Goal: Task Accomplishment & Management: Complete application form

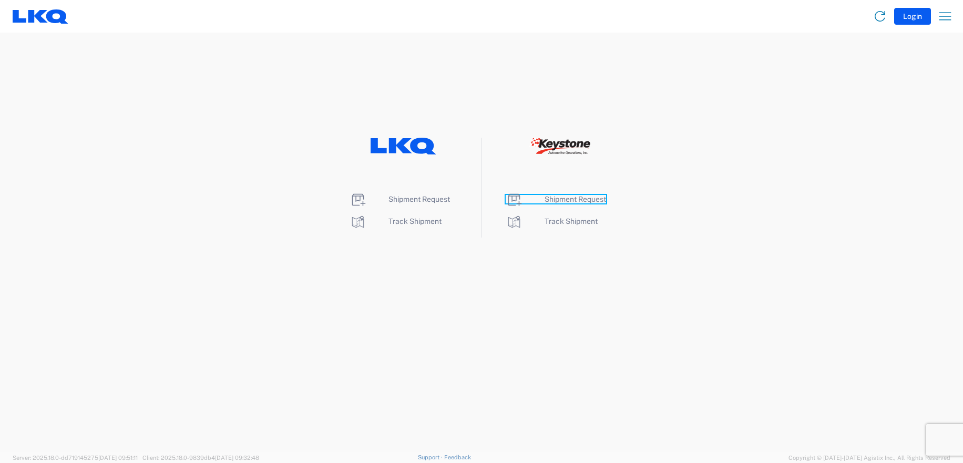
click at [560, 195] on span "Shipment Request" at bounding box center [574, 199] width 61 height 8
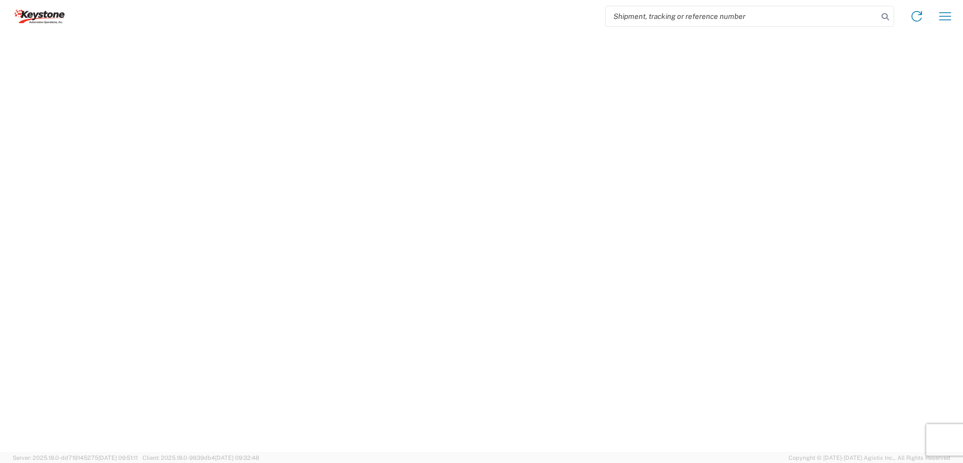
select select "FULL"
select select "LBS"
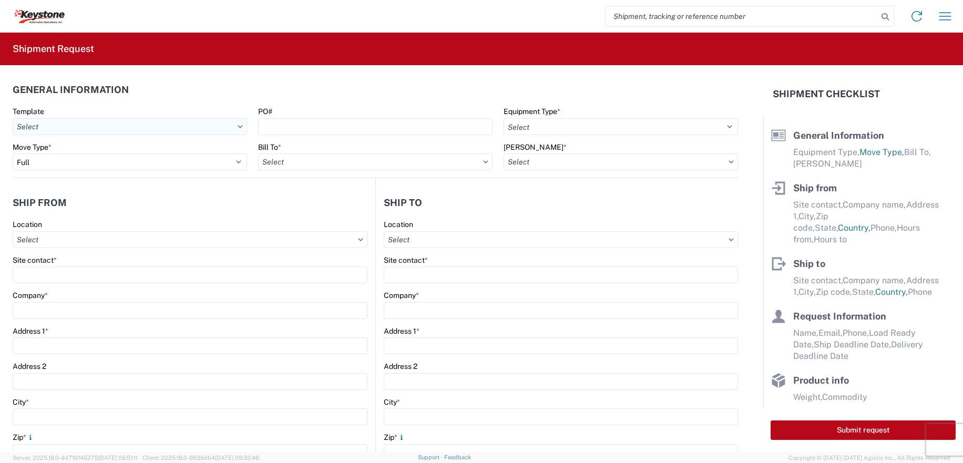
click at [124, 127] on input "Template" at bounding box center [130, 126] width 234 height 17
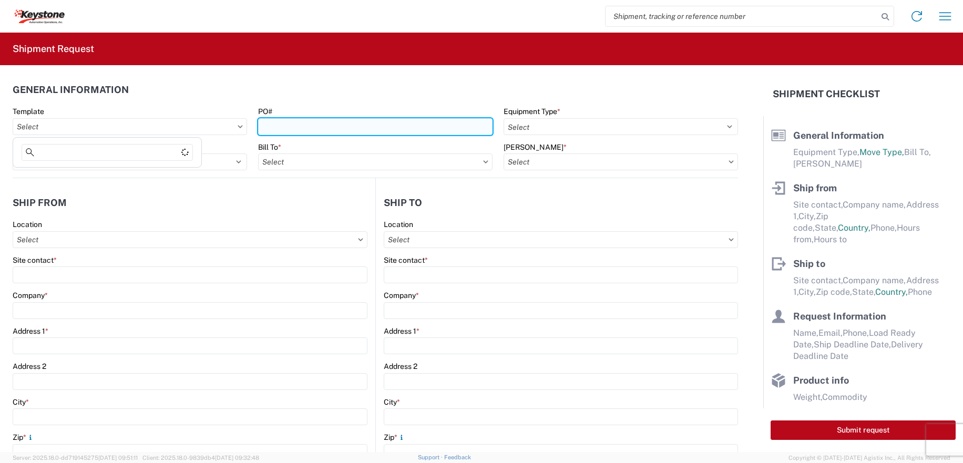
click at [336, 122] on input "PO#" at bounding box center [375, 126] width 234 height 17
type input "5099993"
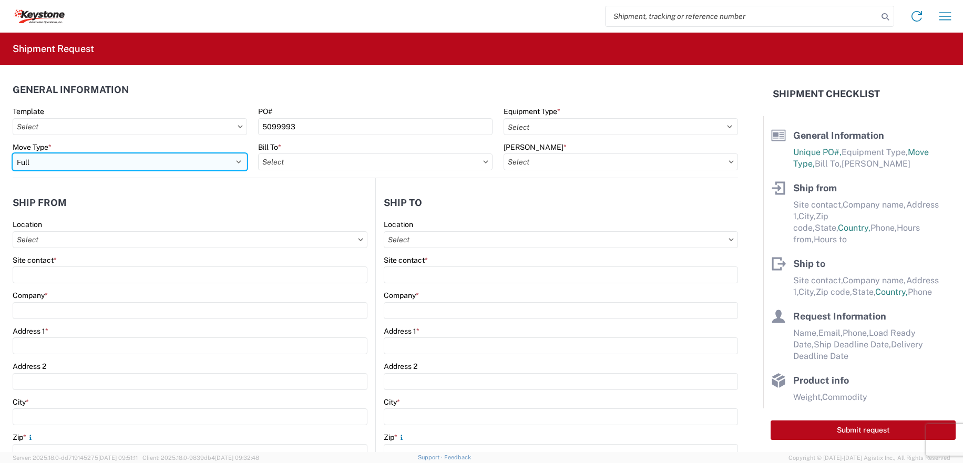
click at [80, 158] on select "Select Full Partial TL" at bounding box center [130, 161] width 234 height 17
click at [13, 153] on select "Select Full Partial TL" at bounding box center [130, 161] width 234 height 17
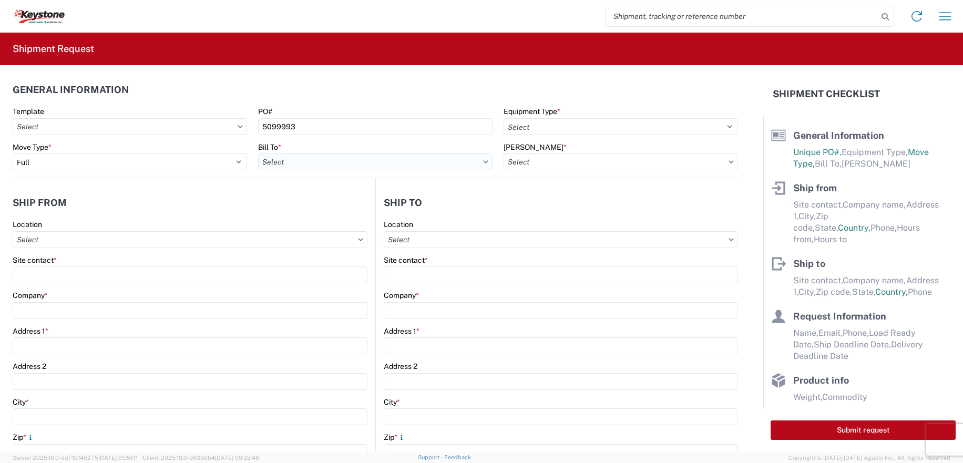
click at [292, 161] on input "Bill To *" at bounding box center [375, 161] width 234 height 17
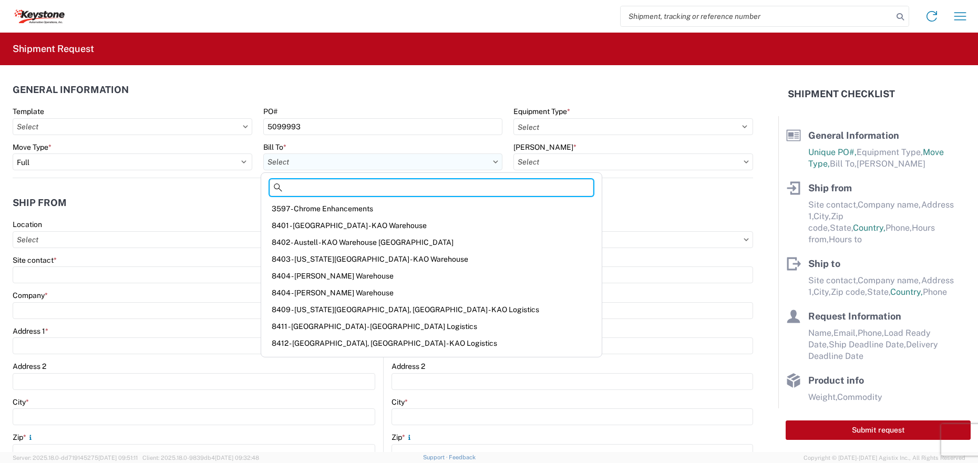
click at [283, 164] on input "Bill To *" at bounding box center [383, 161] width 240 height 17
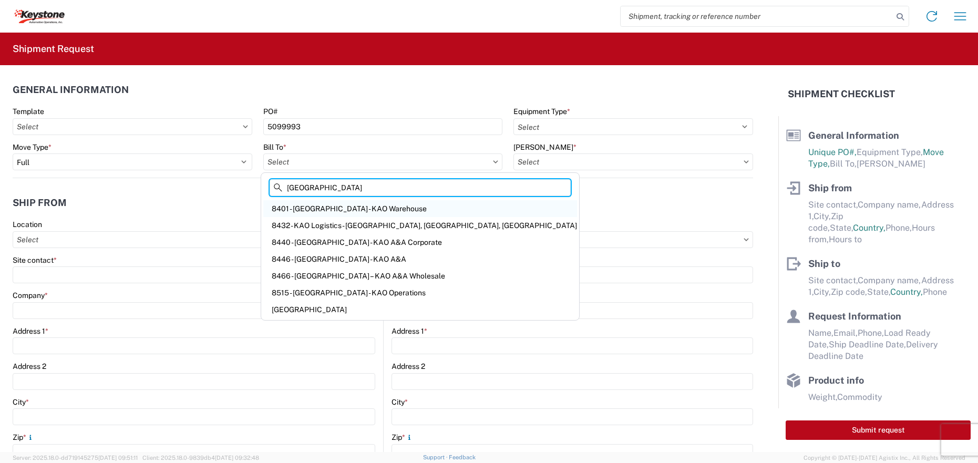
type input "[GEOGRAPHIC_DATA]"
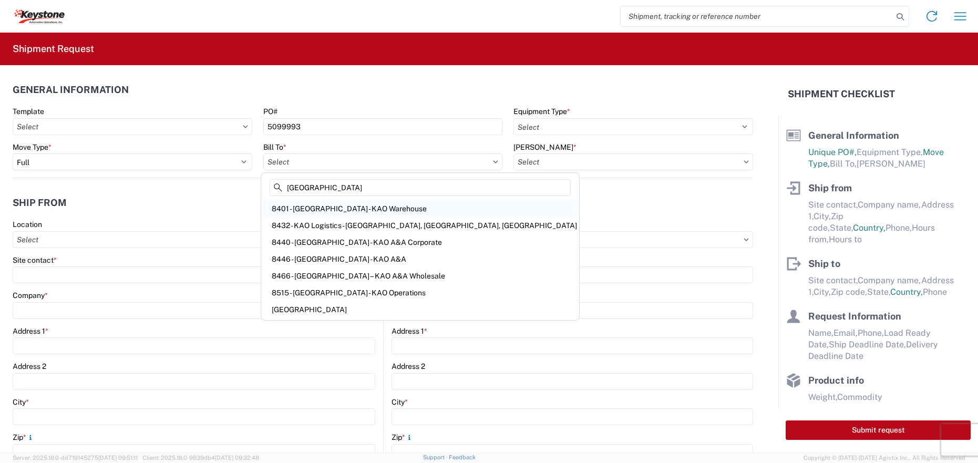
click at [326, 208] on div "8401 - [GEOGRAPHIC_DATA] - KAO Warehouse" at bounding box center [420, 208] width 314 height 17
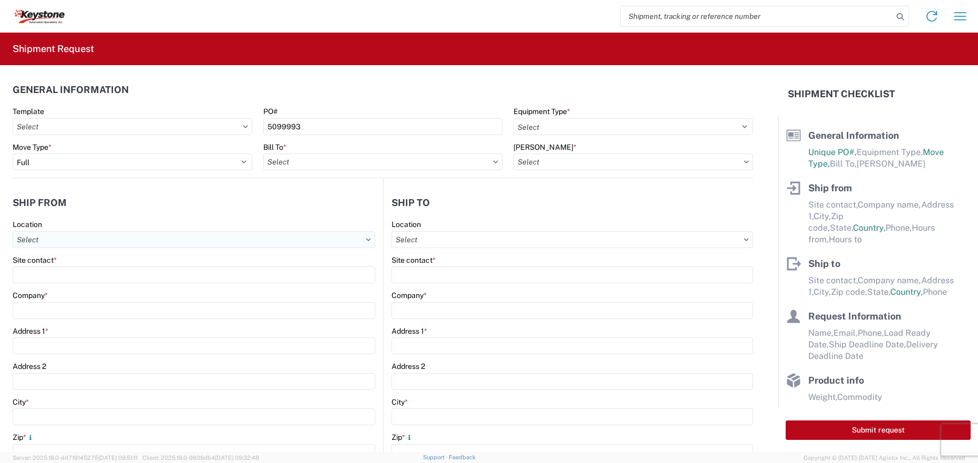
type input "8401 - [GEOGRAPHIC_DATA] - KAO Warehouse"
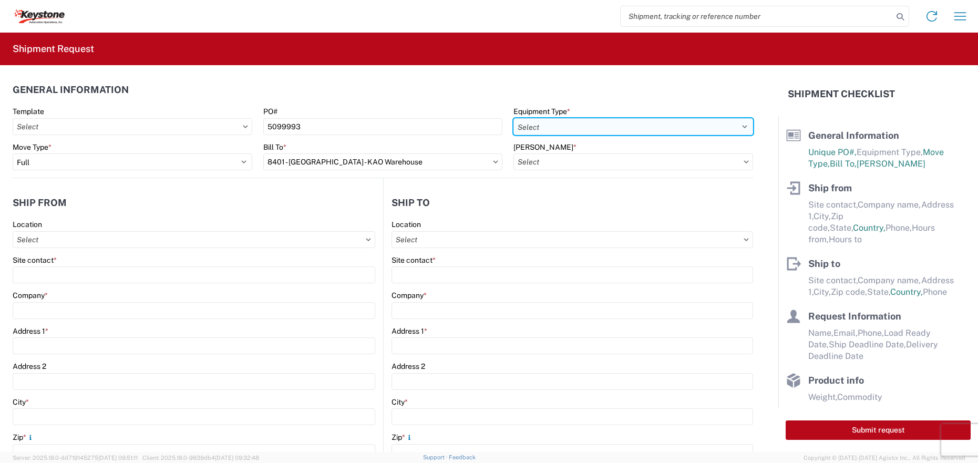
click at [601, 124] on select "Select 53’ Dry Van Flatbed Dropdeck (van) Lowboy (flatbed) Rail" at bounding box center [633, 126] width 240 height 17
select select "STDV"
click at [513, 118] on select "Select 53’ Dry Van Flatbed Dropdeck (van) Lowboy (flatbed) Rail" at bounding box center [633, 126] width 240 height 17
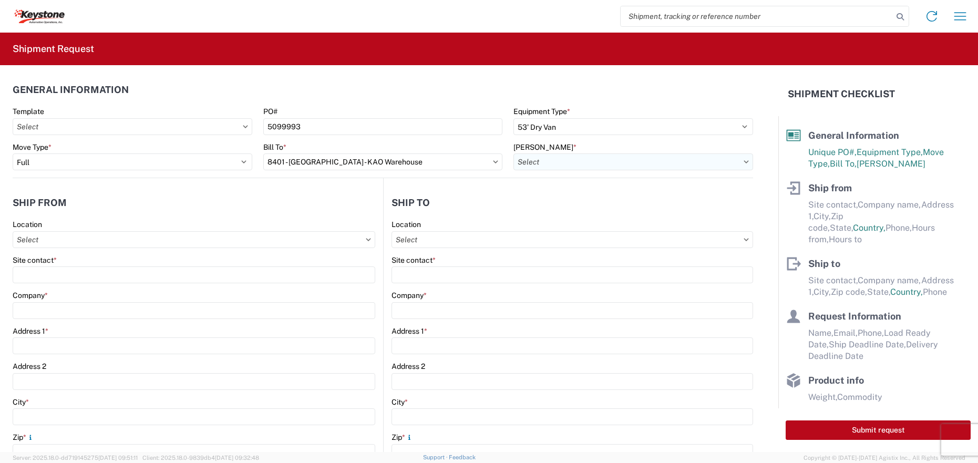
click at [563, 165] on input "[PERSON_NAME] *" at bounding box center [633, 161] width 240 height 17
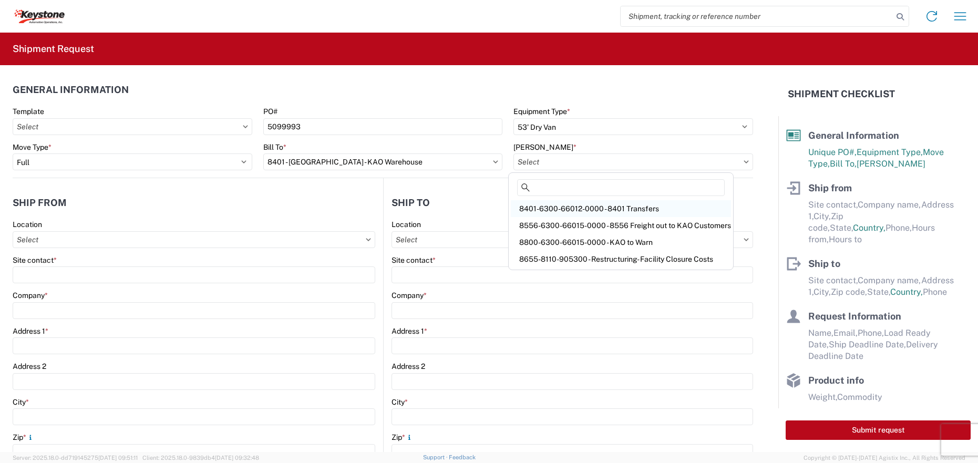
click at [560, 210] on div "8401-6300-66012-0000 - 8401 Transfers" at bounding box center [621, 208] width 220 height 17
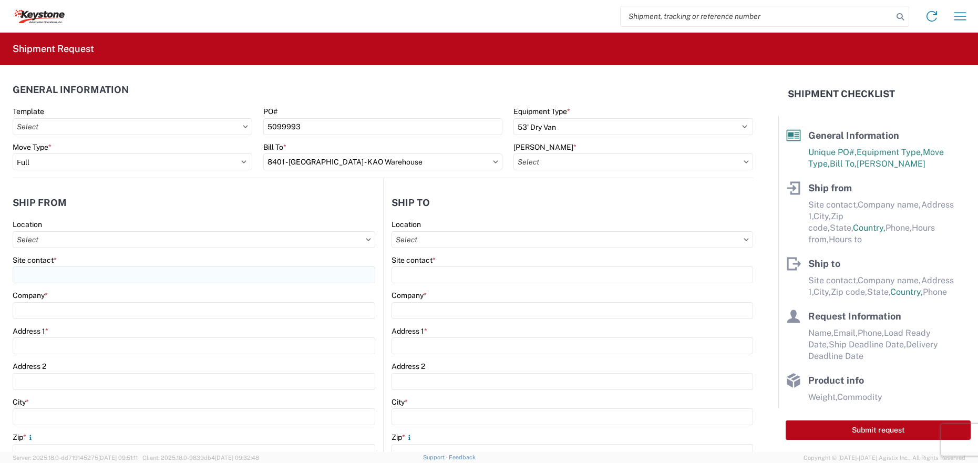
type input "8401-6300-66012-0000 - 8401 Transfers, 8401-6300-66012-0000 - 8401 Transfers"
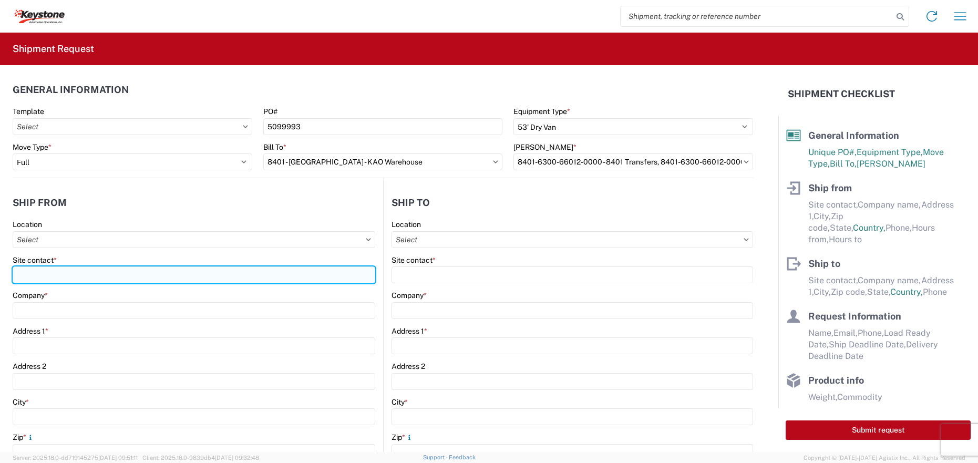
click at [85, 273] on input "Site contact *" at bounding box center [194, 274] width 363 height 17
drag, startPoint x: 92, startPoint y: 275, endPoint x: -20, endPoint y: 290, distance: 112.9
click at [0, 290] on html "Home Shipment request Shipment tracking Shipment Request General Information Te…" at bounding box center [489, 231] width 978 height 463
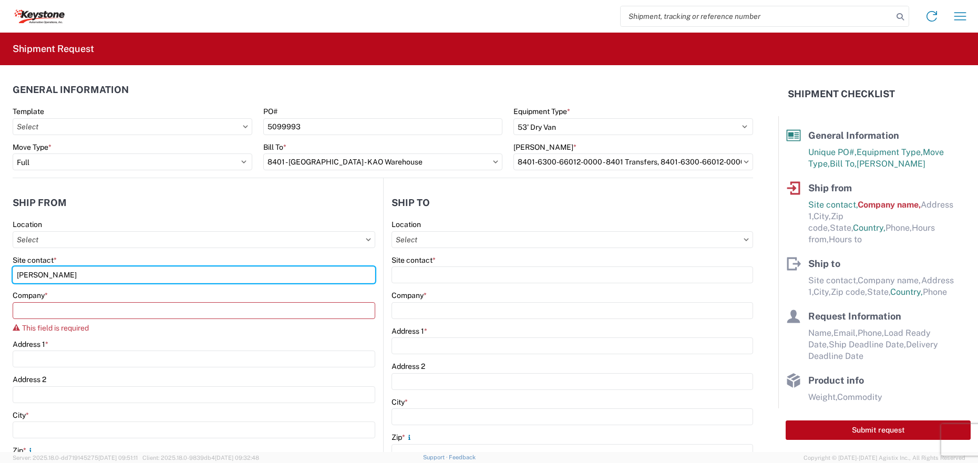
type input "[PERSON_NAME]"
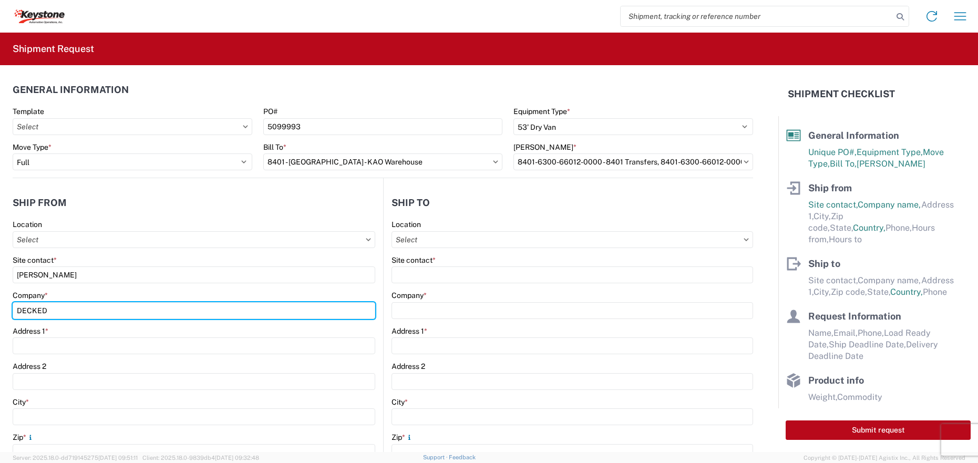
type input "DECKED"
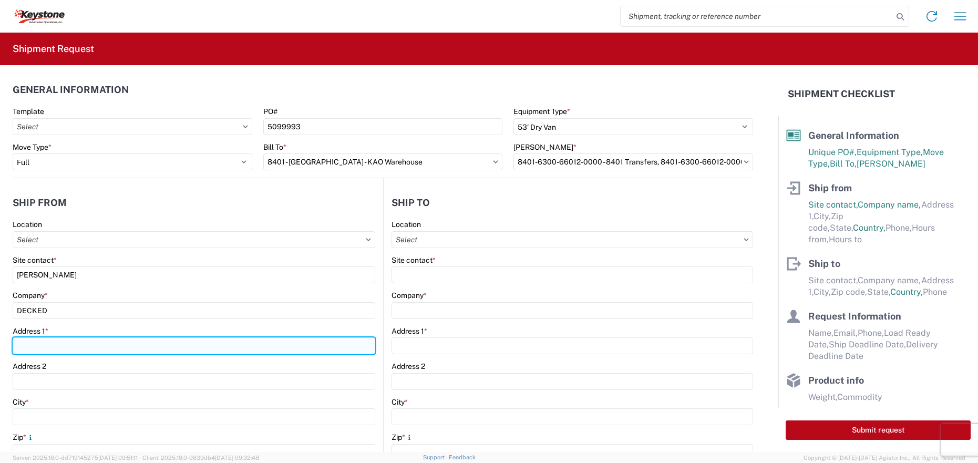
drag, startPoint x: 80, startPoint y: 346, endPoint x: 90, endPoint y: 341, distance: 11.3
click at [81, 346] on input "Address 1 *" at bounding box center [194, 345] width 363 height 17
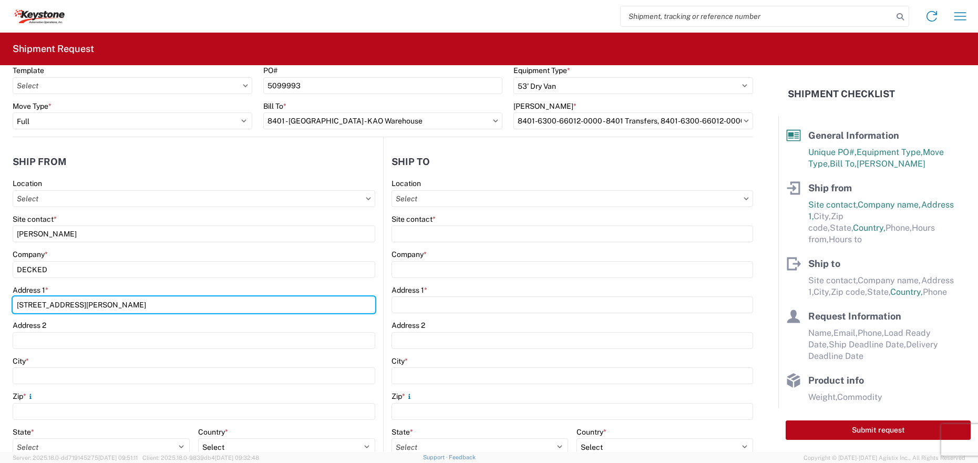
scroll to position [105, 0]
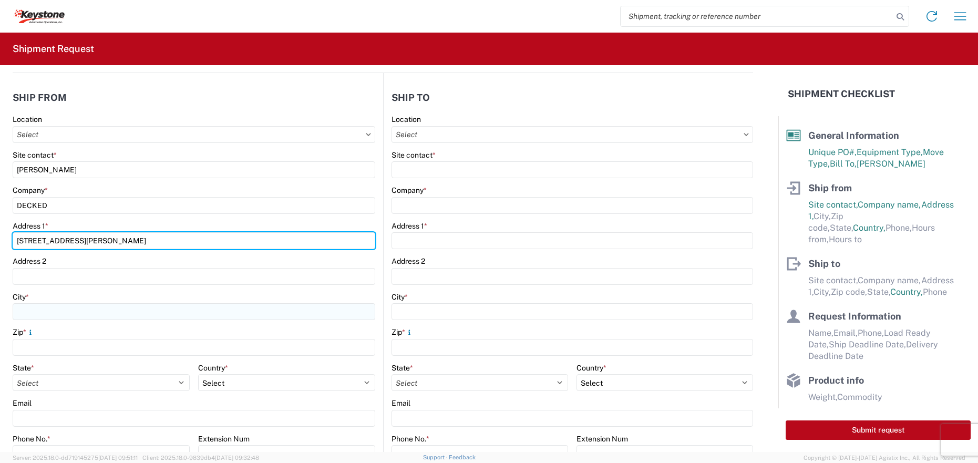
type input "[STREET_ADDRESS][PERSON_NAME]"
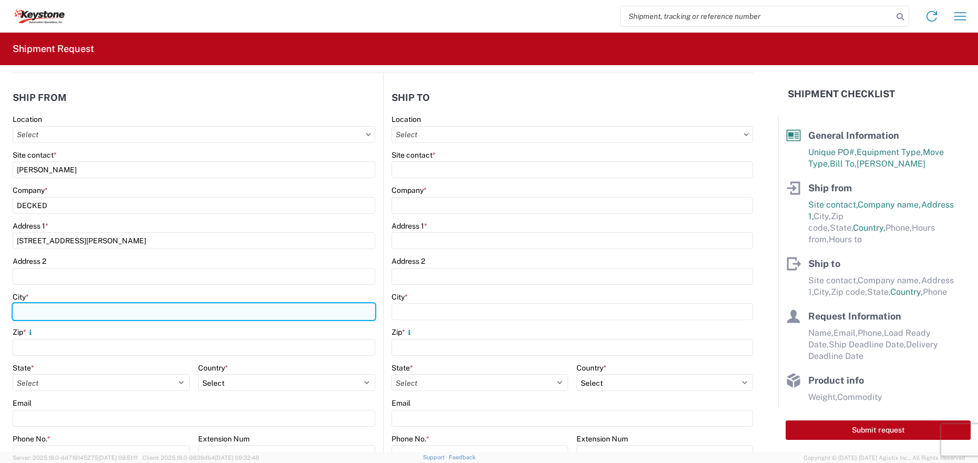
click at [68, 309] on input "City *" at bounding box center [194, 311] width 363 height 17
type input "Defiance"
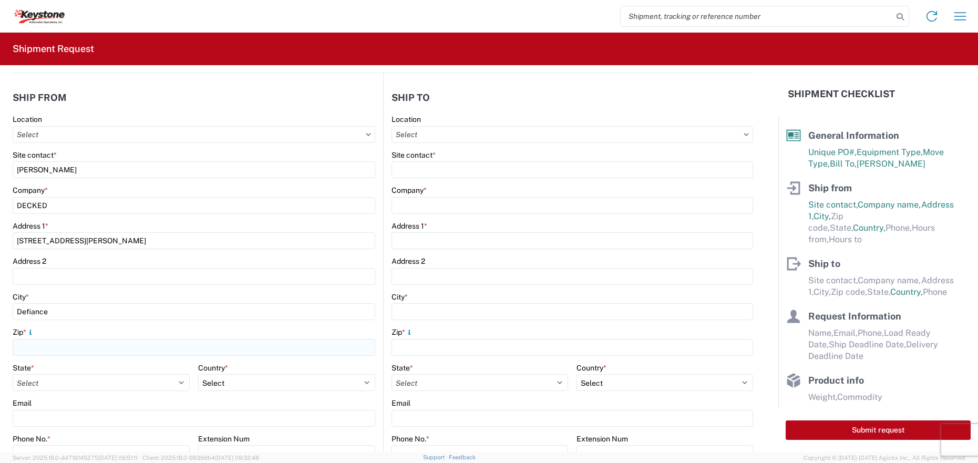
click at [67, 338] on div "Zip *" at bounding box center [194, 341] width 363 height 28
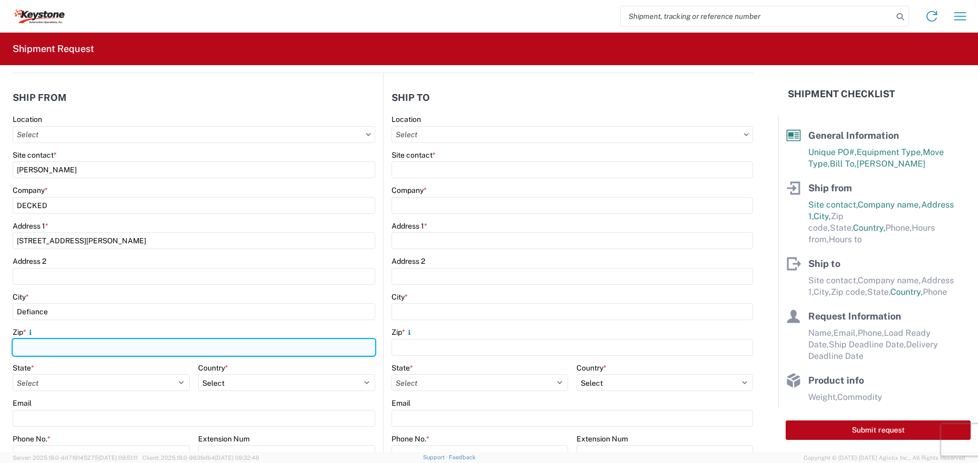
click at [146, 348] on input "Zip *" at bounding box center [194, 347] width 363 height 17
type input "43512"
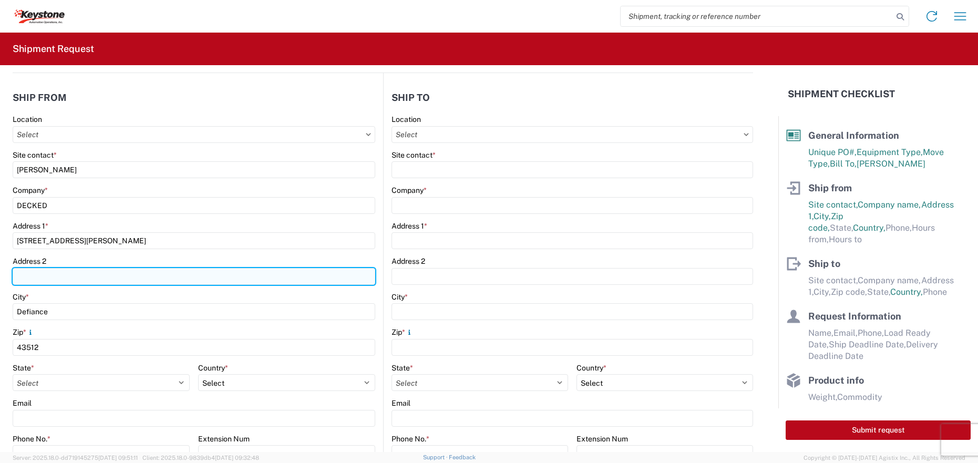
click at [133, 274] on input "Address 2" at bounding box center [194, 276] width 363 height 17
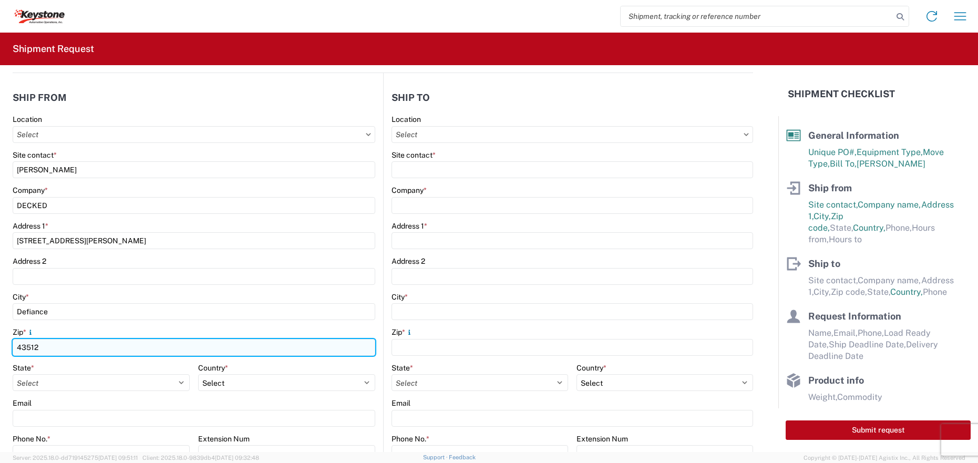
click at [125, 341] on input "43512" at bounding box center [194, 347] width 363 height 17
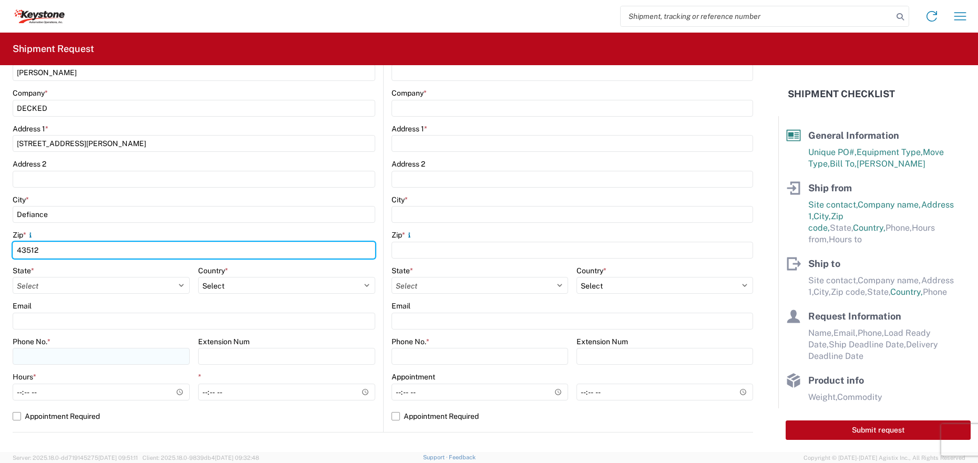
scroll to position [263, 0]
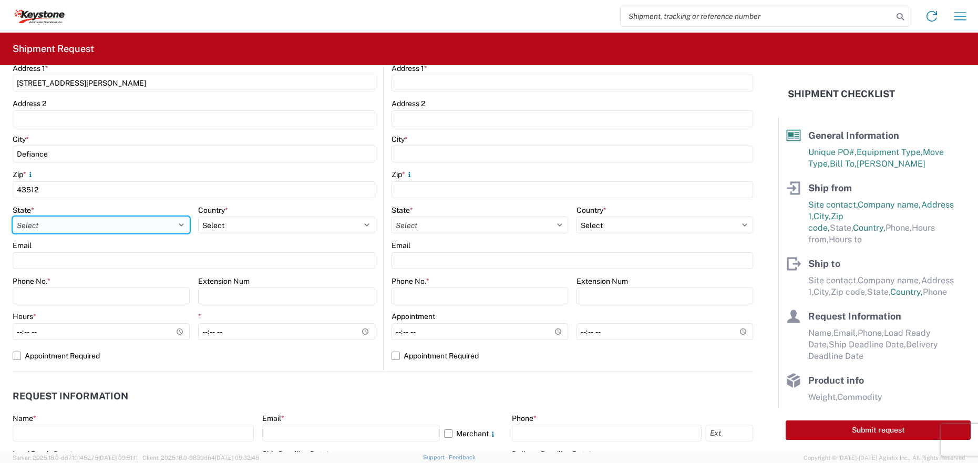
click at [60, 226] on select "Select [US_STATE] [US_STATE] [US_STATE] [US_STATE] Armed Forces Americas Armed …" at bounding box center [101, 224] width 177 height 17
select select "OH"
click at [13, 216] on select "Select [US_STATE] [US_STATE] [US_STATE] [US_STATE] Armed Forces Americas Armed …" at bounding box center [101, 224] width 177 height 17
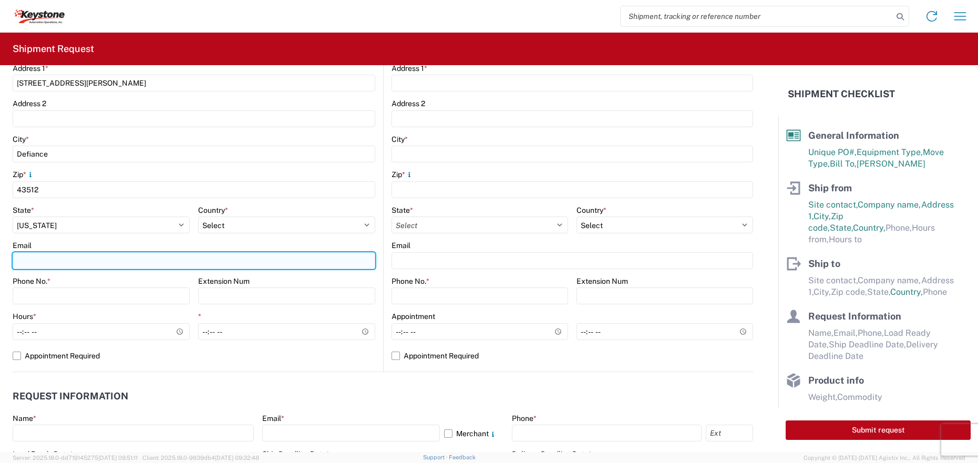
click at [109, 263] on input "Email" at bounding box center [194, 260] width 363 height 17
type input "[EMAIL_ADDRESS][DOMAIN_NAME]"
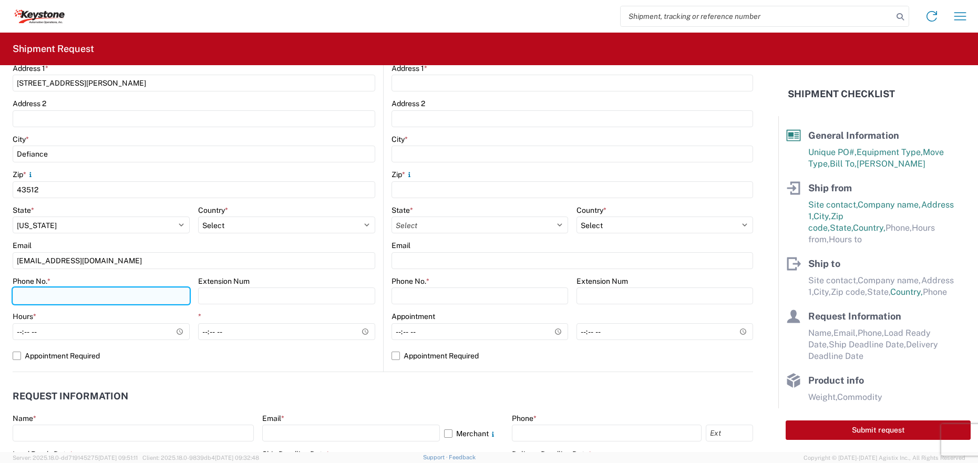
click at [61, 295] on input "Phone No. *" at bounding box center [101, 295] width 177 height 17
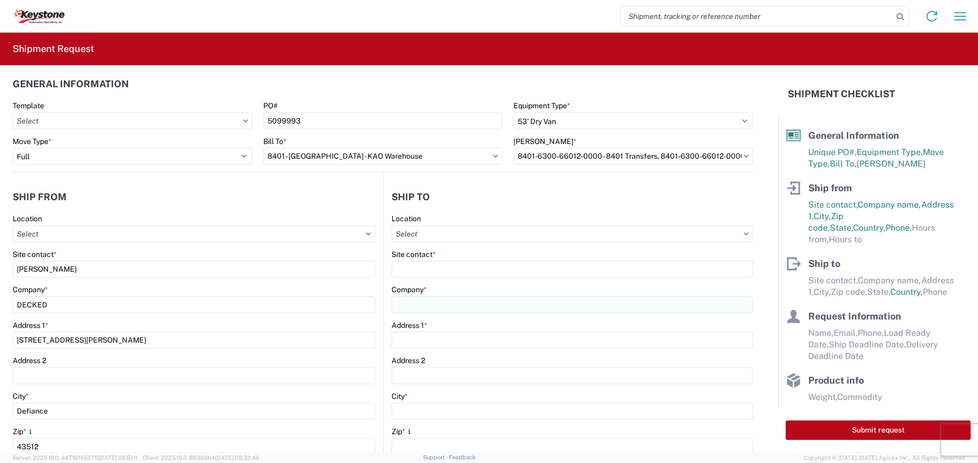
scroll to position [0, 0]
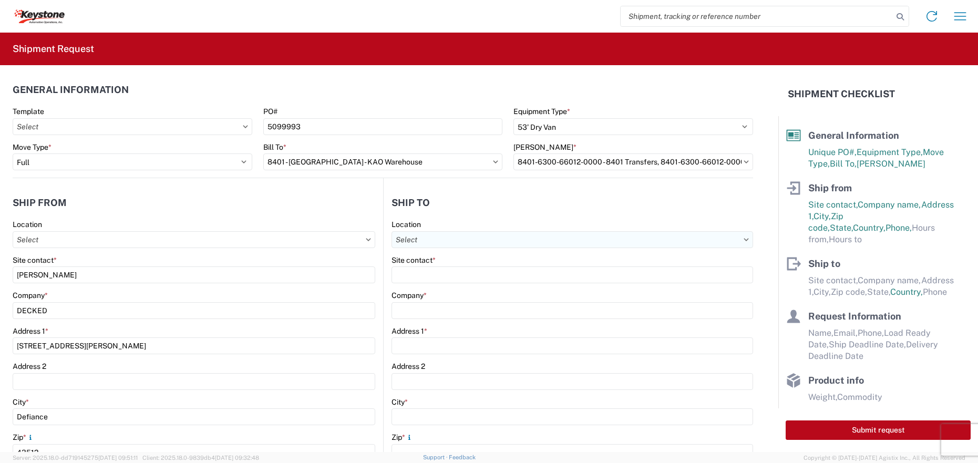
type input "[PHONE_NUMBER]"
click at [433, 239] on input "Location" at bounding box center [572, 239] width 362 height 17
type input "8401"
click at [459, 285] on div "8401 - [GEOGRAPHIC_DATA] - KAO Warehouse" at bounding box center [482, 286] width 184 height 17
type input "8401 - [GEOGRAPHIC_DATA] - KAO Warehouse"
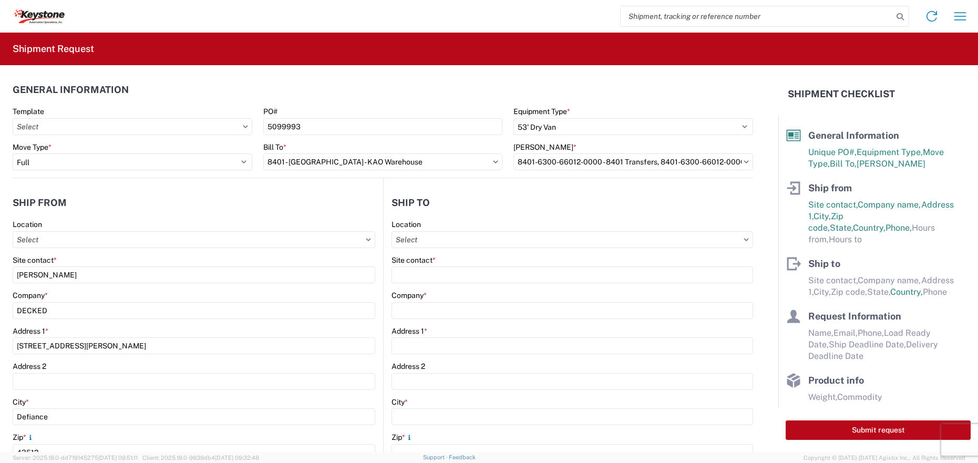
type input "KAO"
type input "[STREET_ADDRESS][PERSON_NAME]"
type input "[GEOGRAPHIC_DATA]"
type input "18643"
select select "US"
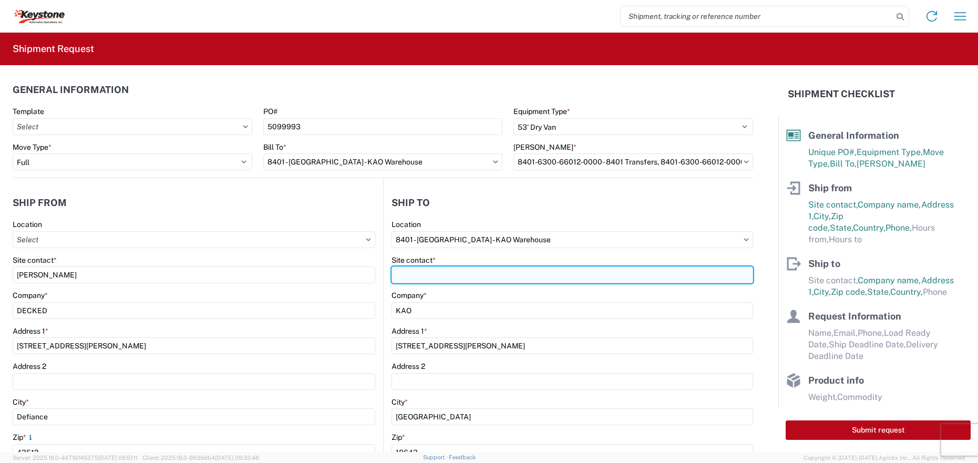
click at [403, 273] on input "Site contact *" at bounding box center [572, 274] width 362 height 17
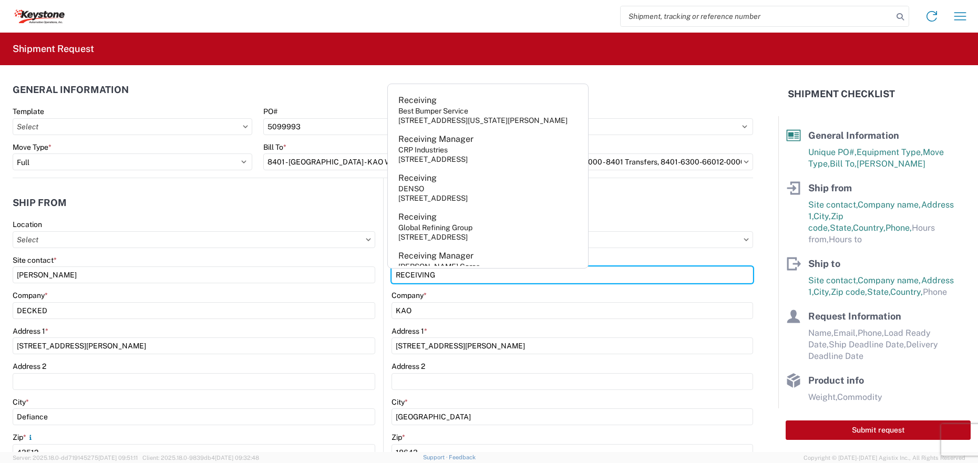
type input "RECEIVING"
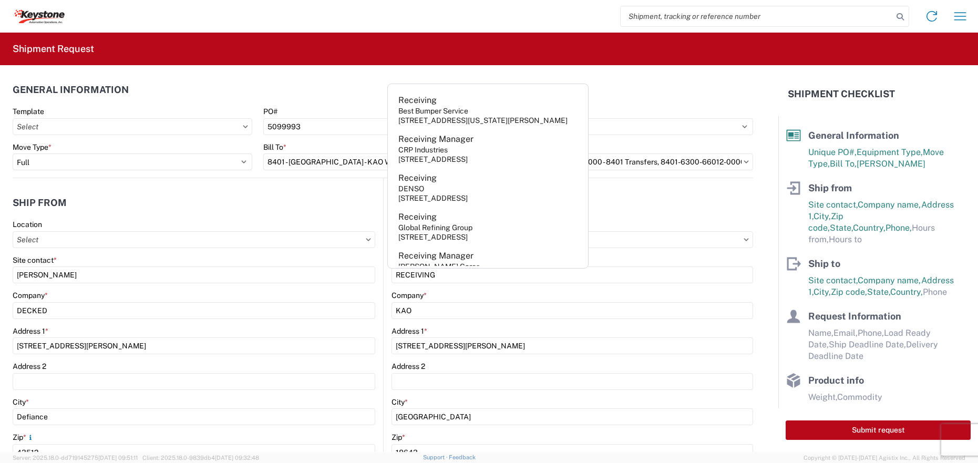
drag, startPoint x: 272, startPoint y: 205, endPoint x: 275, endPoint y: 211, distance: 5.9
click at [273, 205] on header "Ship from" at bounding box center [198, 203] width 370 height 24
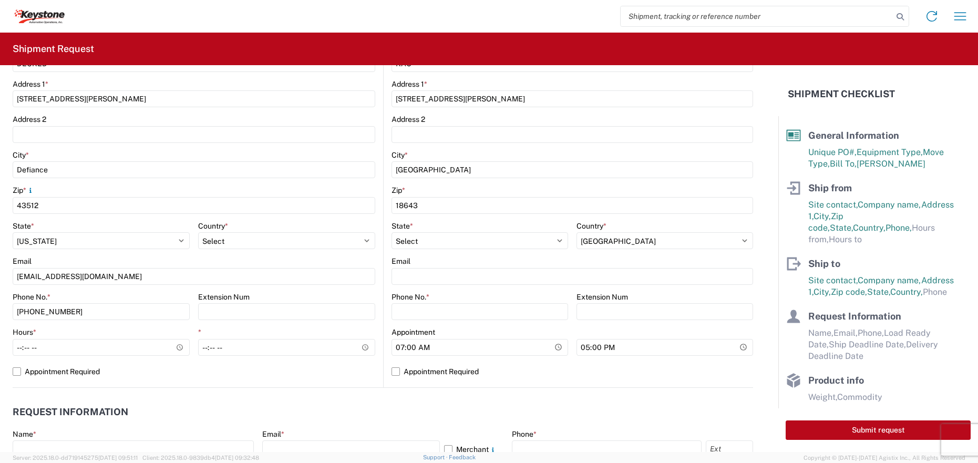
scroll to position [263, 0]
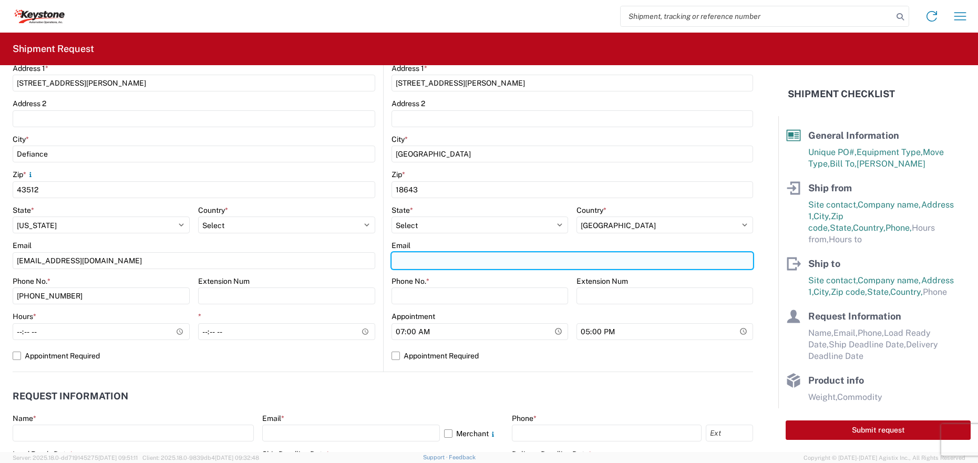
click at [449, 258] on input "Email" at bounding box center [572, 260] width 362 height 17
click at [466, 261] on input "Email" at bounding box center [572, 260] width 362 height 17
click at [460, 264] on input "Email" at bounding box center [572, 260] width 362 height 17
drag, startPoint x: 413, startPoint y: 264, endPoint x: 434, endPoint y: 288, distance: 31.7
click at [413, 264] on input "Email" at bounding box center [572, 260] width 362 height 17
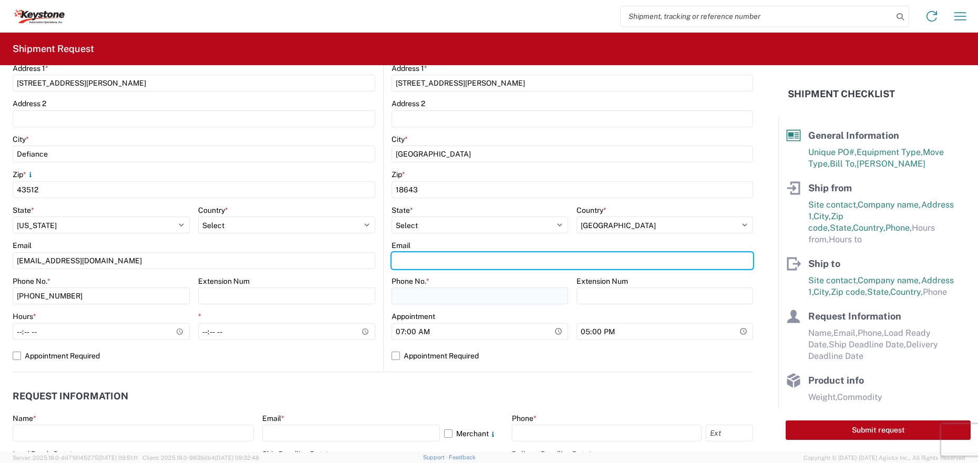
paste input "[EMAIL_ADDRESS][DOMAIN_NAME]"
type input "[EMAIL_ADDRESS][DOMAIN_NAME]"
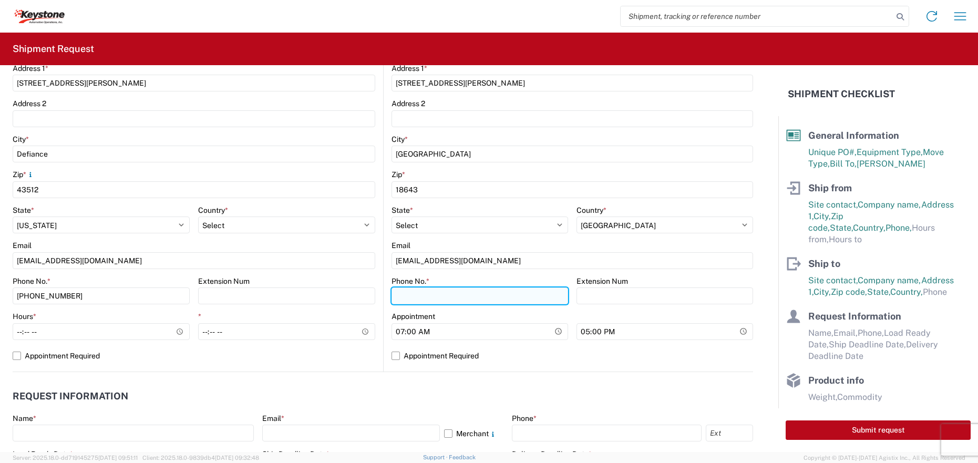
click at [433, 298] on input "Phone No. *" at bounding box center [479, 295] width 177 height 17
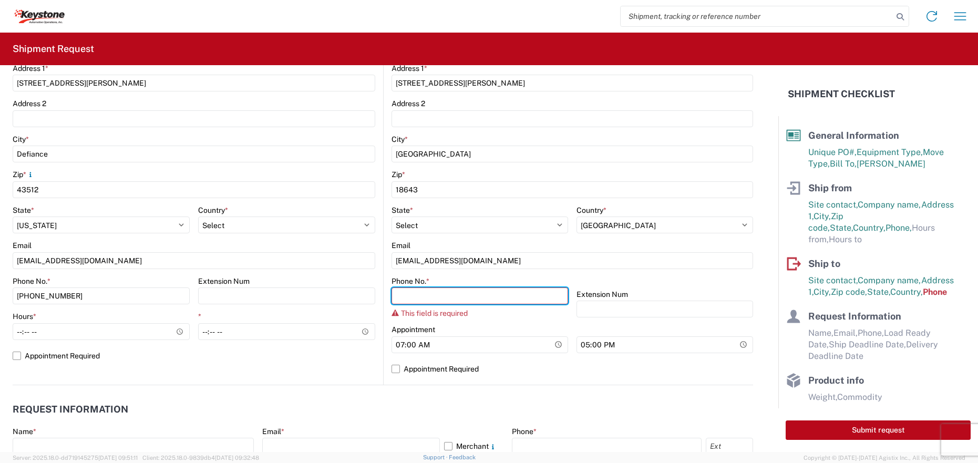
drag, startPoint x: 459, startPoint y: 296, endPoint x: 457, endPoint y: 314, distance: 18.0
click at [459, 296] on input "Phone No. *" at bounding box center [479, 295] width 177 height 17
paste input "[PHONE_NUMBER]"
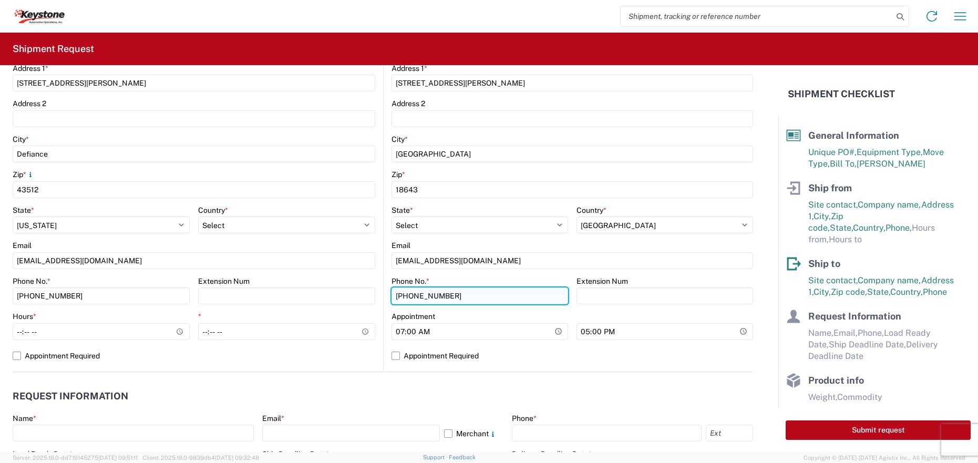
click at [391, 297] on input "[PHONE_NUMBER]" at bounding box center [479, 295] width 177 height 17
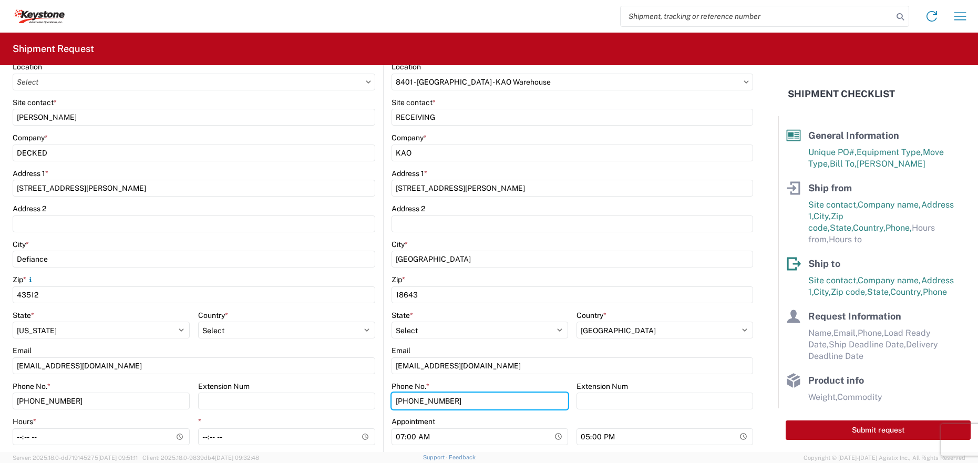
scroll to position [420, 0]
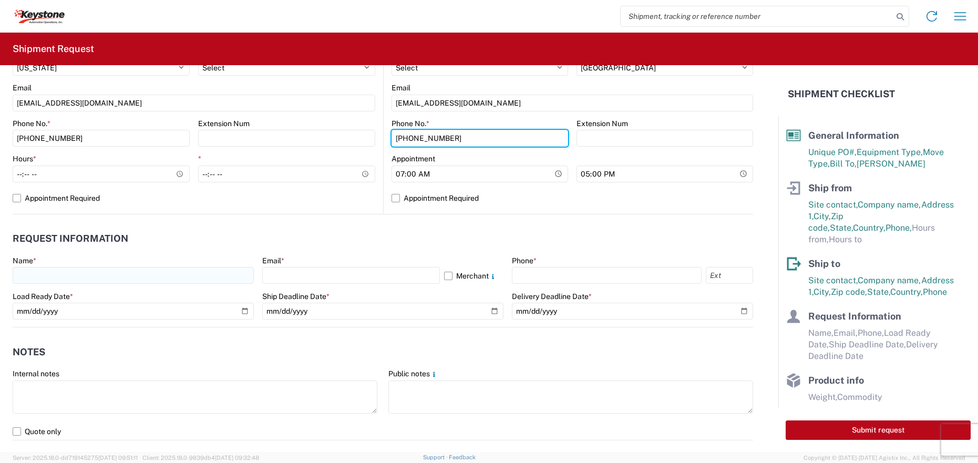
type input "[PHONE_NUMBER]"
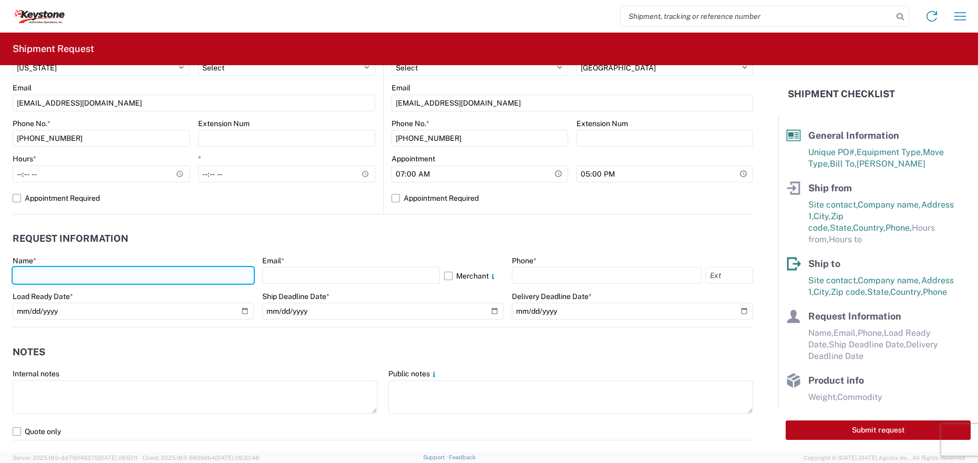
click at [65, 278] on input "text" at bounding box center [133, 275] width 241 height 17
type input "orders"
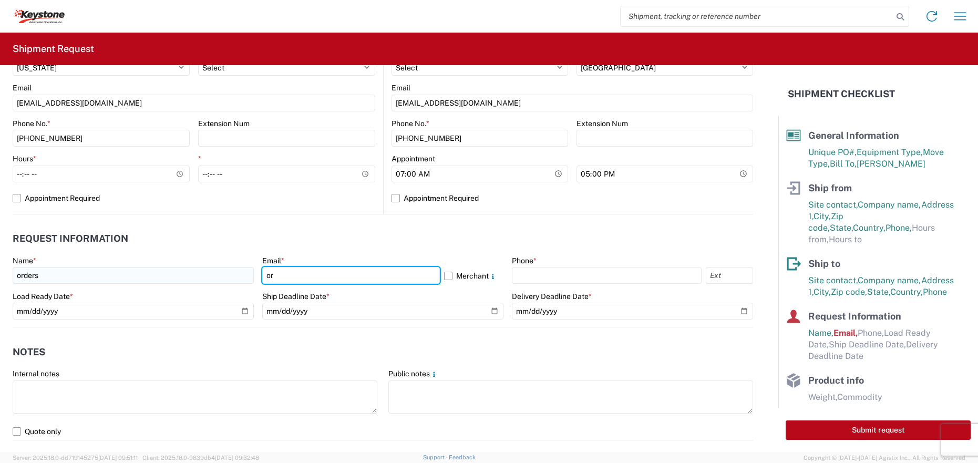
type input "o"
type input "[EMAIL_ADDRESS][DOMAIN_NAME]"
click at [444, 276] on label "Merchant" at bounding box center [473, 275] width 59 height 17
click at [0, 0] on input "Merchant" at bounding box center [0, 0] width 0 height 0
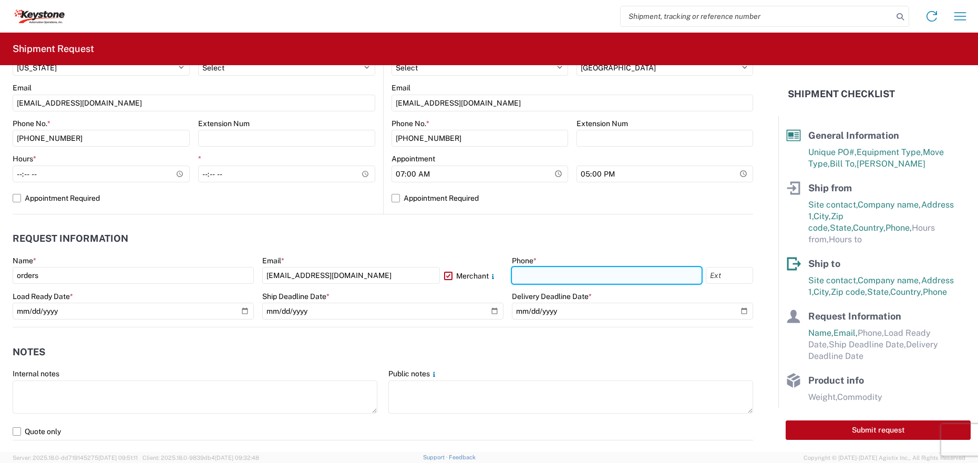
click at [530, 279] on input "text" at bounding box center [607, 275] width 190 height 17
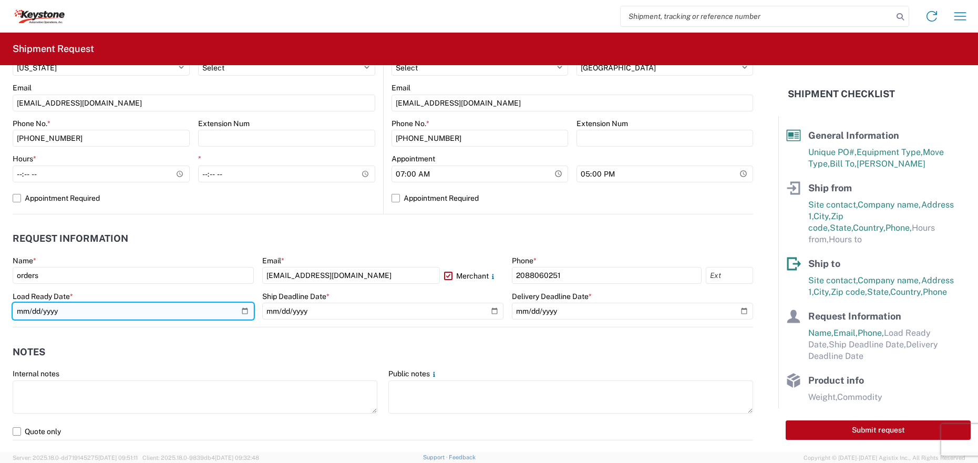
click at [156, 311] on input "date" at bounding box center [133, 311] width 241 height 17
click at [241, 317] on input "date" at bounding box center [133, 311] width 241 height 17
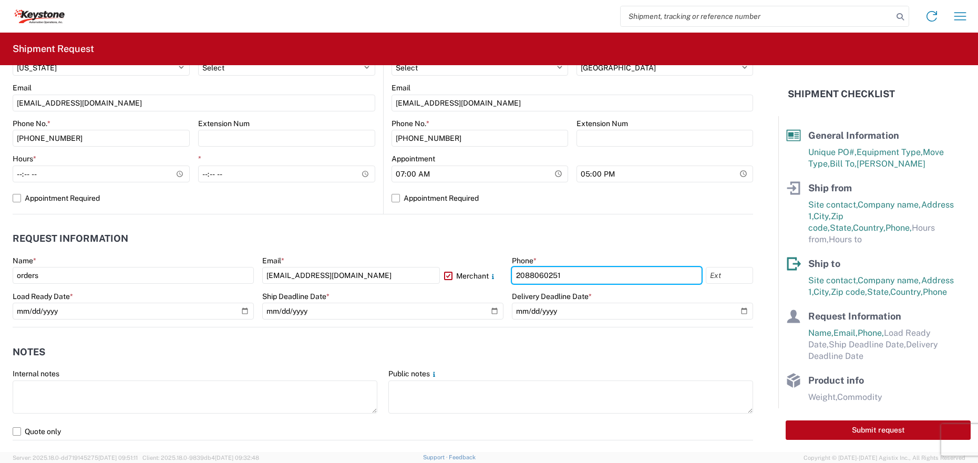
drag, startPoint x: 526, startPoint y: 275, endPoint x: 530, endPoint y: 286, distance: 11.5
click at [526, 276] on input "2088060251" at bounding box center [607, 275] width 190 height 17
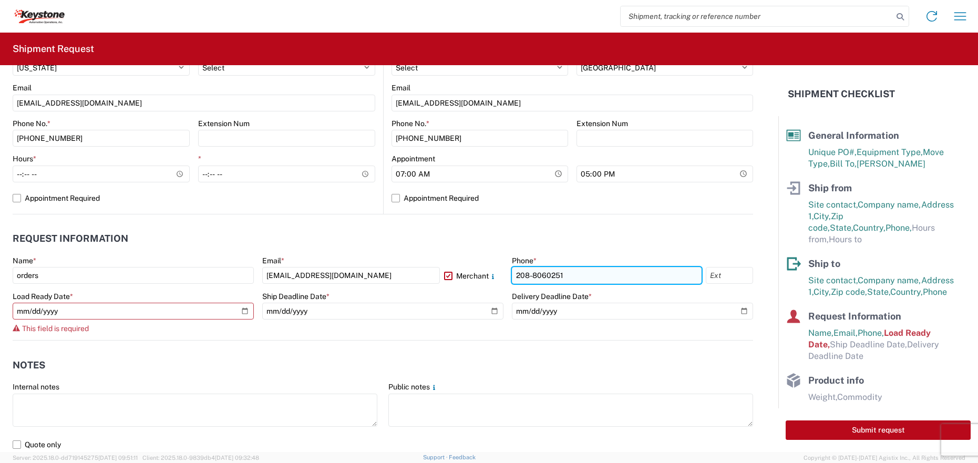
click at [540, 276] on input "208-8060251" at bounding box center [607, 275] width 190 height 17
type input "[PHONE_NUMBER]"
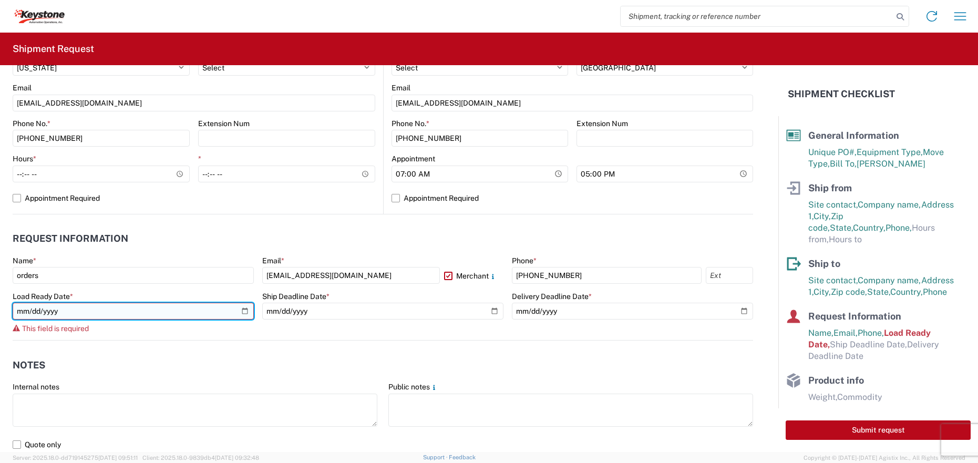
click at [243, 312] on input "date" at bounding box center [133, 311] width 241 height 17
type input "[DATE]"
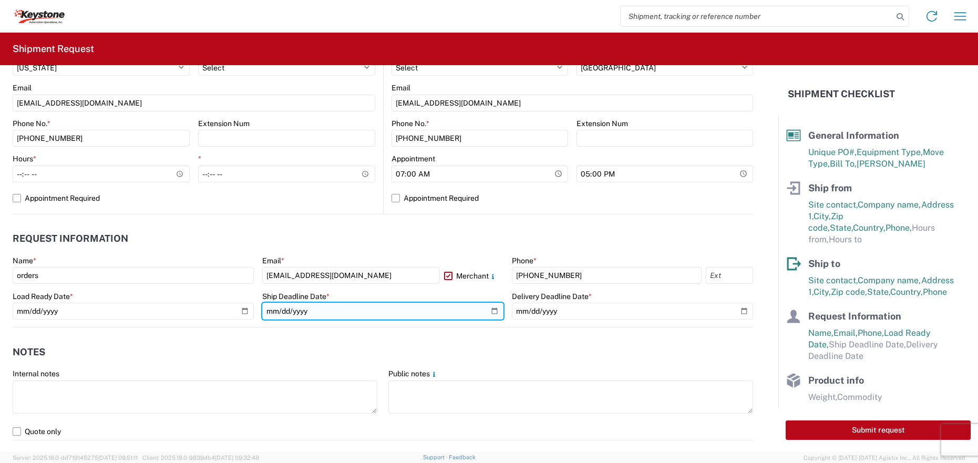
click at [489, 315] on input "date" at bounding box center [382, 311] width 241 height 17
type input "[DATE]"
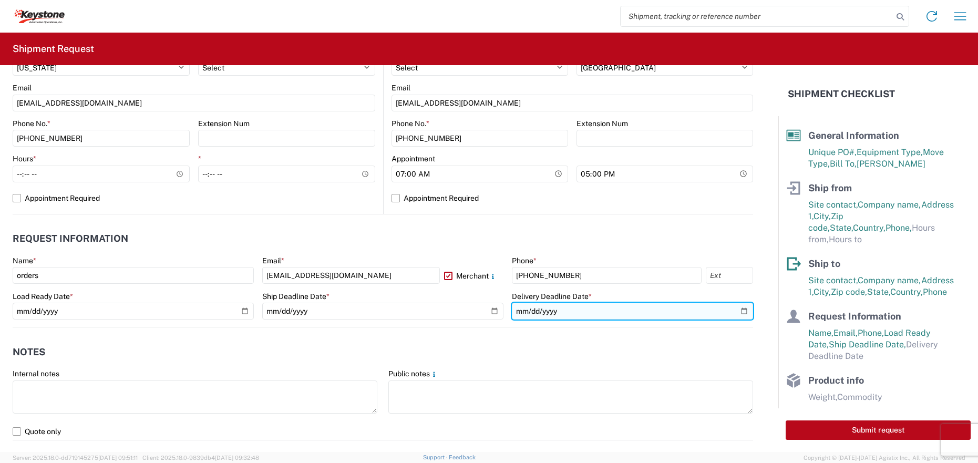
click at [734, 312] on input "date" at bounding box center [632, 311] width 241 height 17
click at [733, 311] on input "[DATE]" at bounding box center [632, 311] width 241 height 17
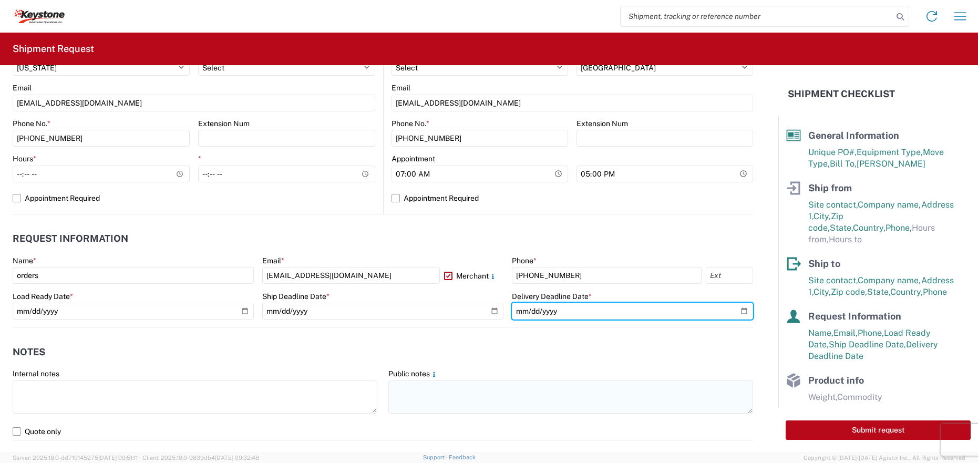
type input "[DATE]"
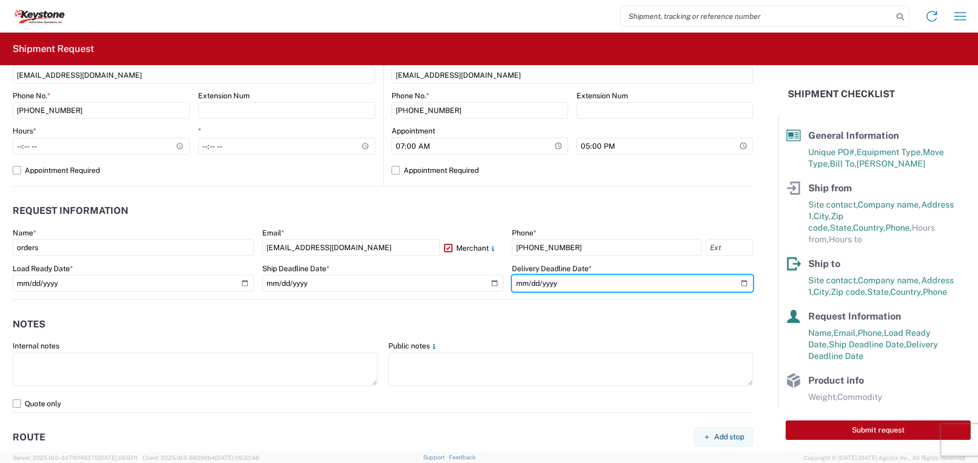
scroll to position [473, 0]
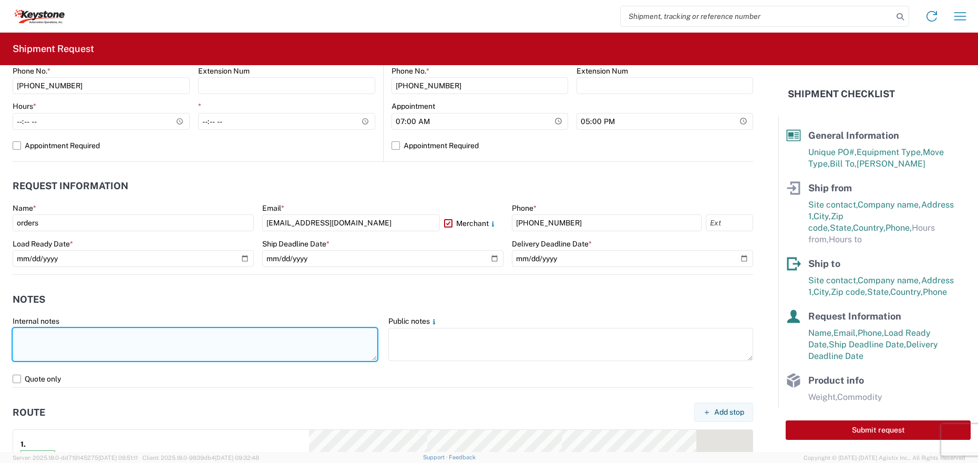
click at [81, 345] on textarea at bounding box center [195, 344] width 365 height 33
click at [49, 335] on textarea at bounding box center [195, 344] width 365 height 33
paste textarea "848455 22 pallets - can stack 4 high of same length 15 @ 281 lb 78x39x24; 7 @ 2…"
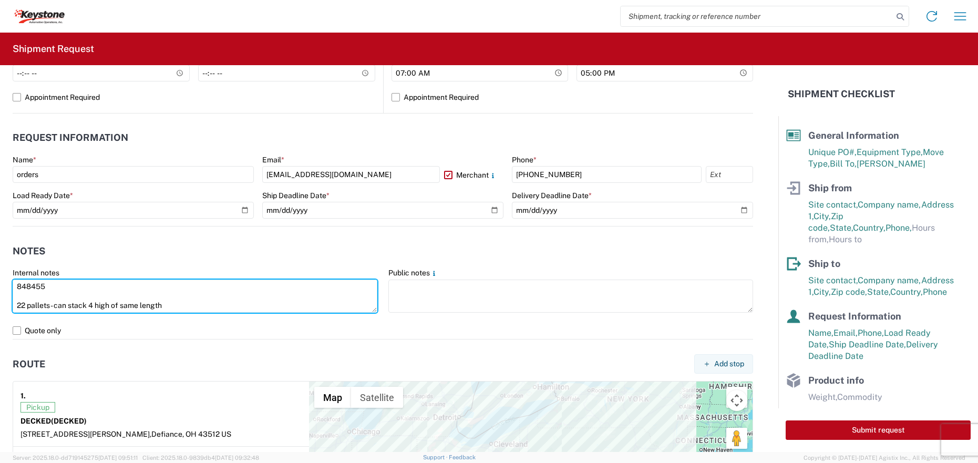
scroll to position [525, 0]
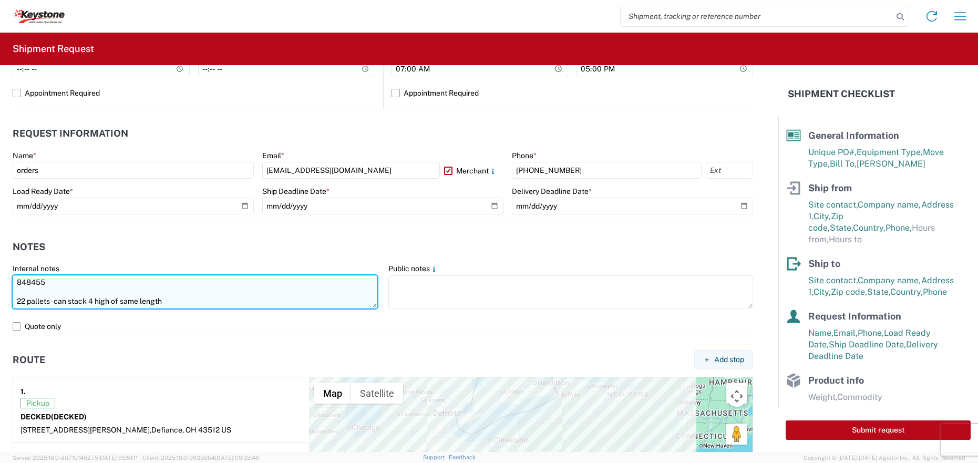
click at [40, 287] on textarea "848455 22 pallets - can stack 4 high of same length 15 @ 281 lb 78x39x24; 7 @ 2…" at bounding box center [195, 291] width 365 height 33
click at [34, 303] on textarea "848455 22 pallets - can stack 4 high of same length 15 @ 281 lb 78x39x24; 7 @ 2…" at bounding box center [195, 291] width 365 height 33
click at [58, 292] on textarea "848455 22 pallets - can stack 4 high of same length 15 @ 281 lb 78x39x24; 7 @ 2…" at bounding box center [195, 291] width 365 height 33
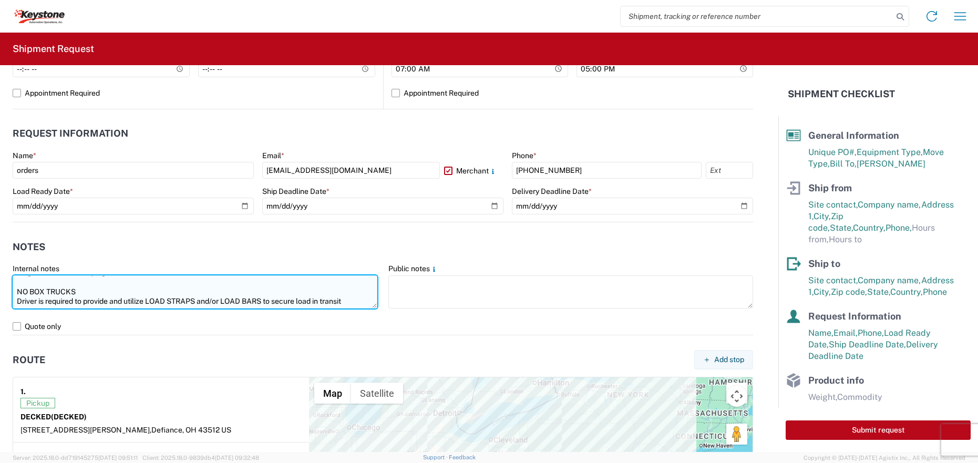
click at [30, 285] on textarea "848455 22 pallets - can stack 4 high of same length 15 @ 281 lb 78x39x24; 7 @ 2…" at bounding box center [195, 291] width 365 height 33
click at [56, 291] on textarea "848455 22 pallets - can stack 4 high of same length 15 @ 281 lb 78x39x24; 7 @ 2…" at bounding box center [195, 291] width 365 height 33
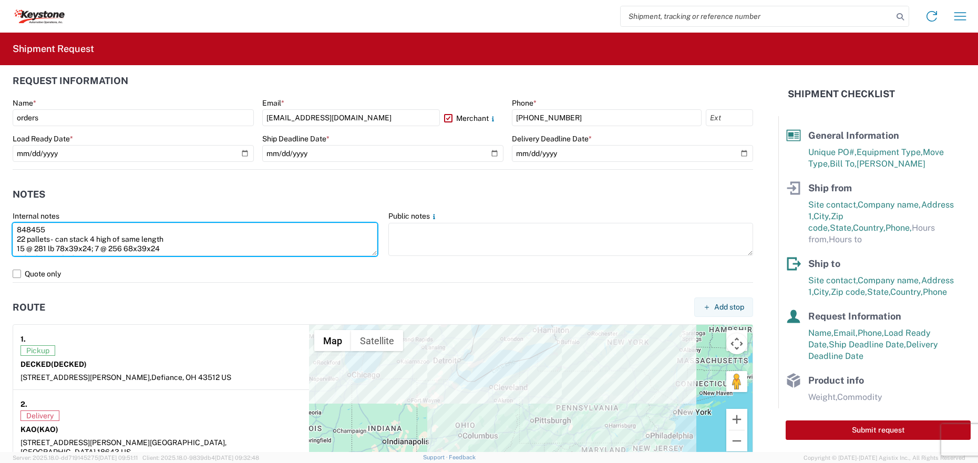
drag, startPoint x: 351, startPoint y: 250, endPoint x: 9, endPoint y: 211, distance: 343.8
click at [9, 211] on form "General Information Template PO# 5099993 Equipment Type * Select 53’ Dry Van Fl…" at bounding box center [389, 258] width 778 height 387
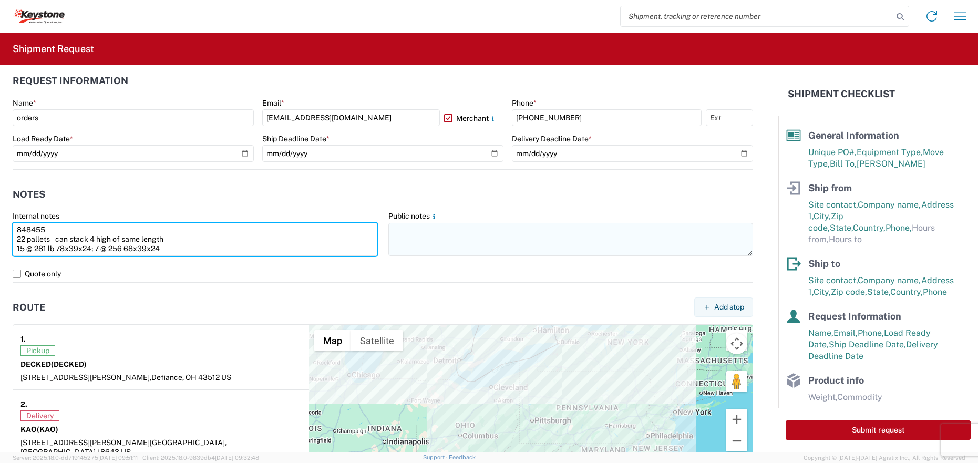
type textarea "848455 22 pallets - can stack 4 high of same length 15 @ 281 lb 78x39x24; 7 @ 2…"
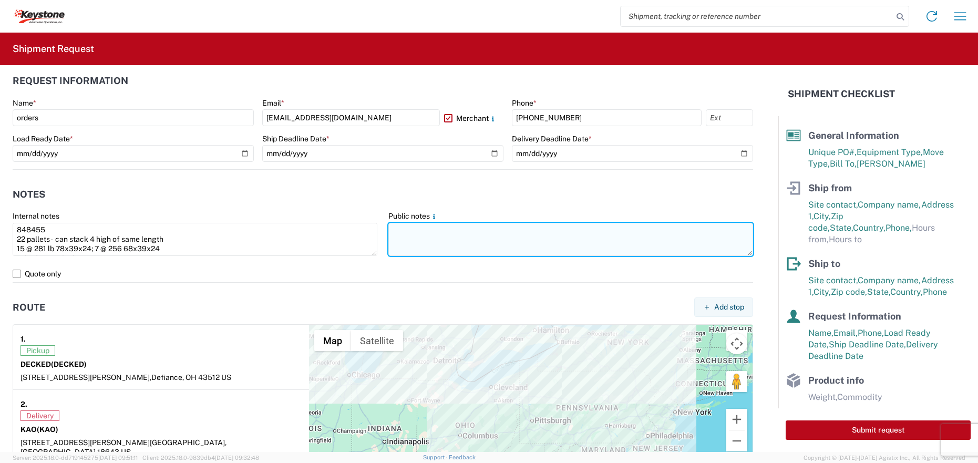
click at [438, 233] on textarea at bounding box center [570, 239] width 365 height 33
paste textarea "848455 22 pallets - can stack 4 high of same length 15 @ 281 lb 78x39x24; 7 @ 2…"
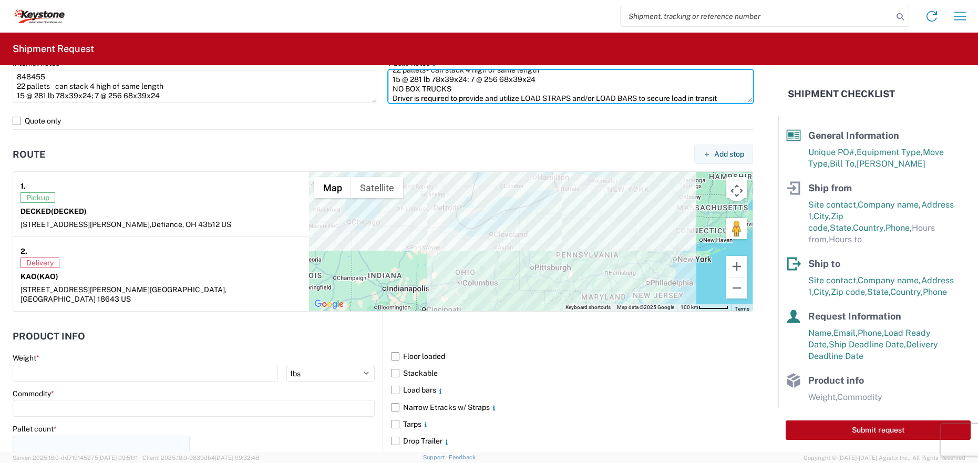
scroll to position [841, 0]
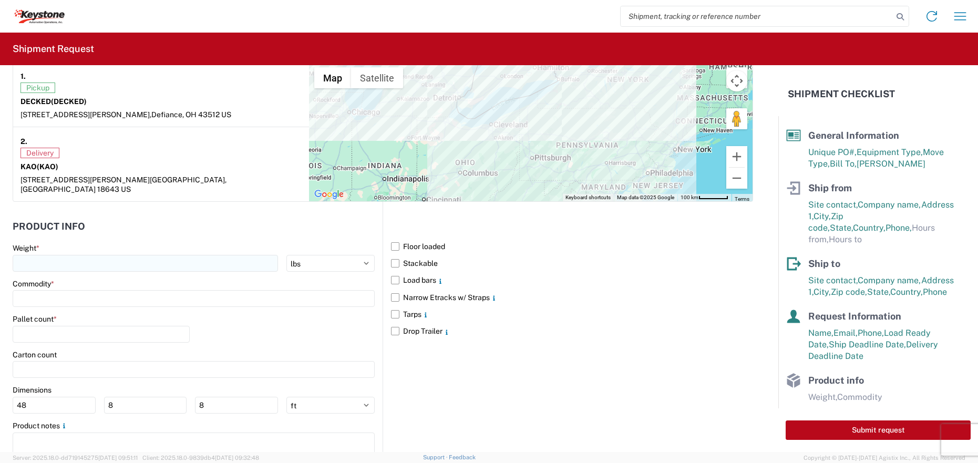
type textarea "848455 22 pallets - can stack 4 high of same length 15 @ 281 lb 78x39x24; 7 @ 2…"
click at [46, 255] on input "number" at bounding box center [145, 263] width 265 height 17
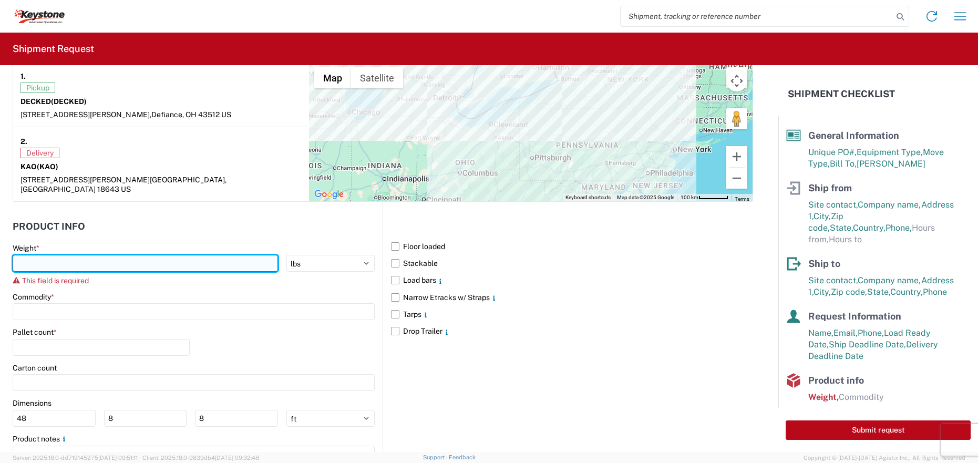
click at [70, 255] on input "number" at bounding box center [145, 263] width 265 height 17
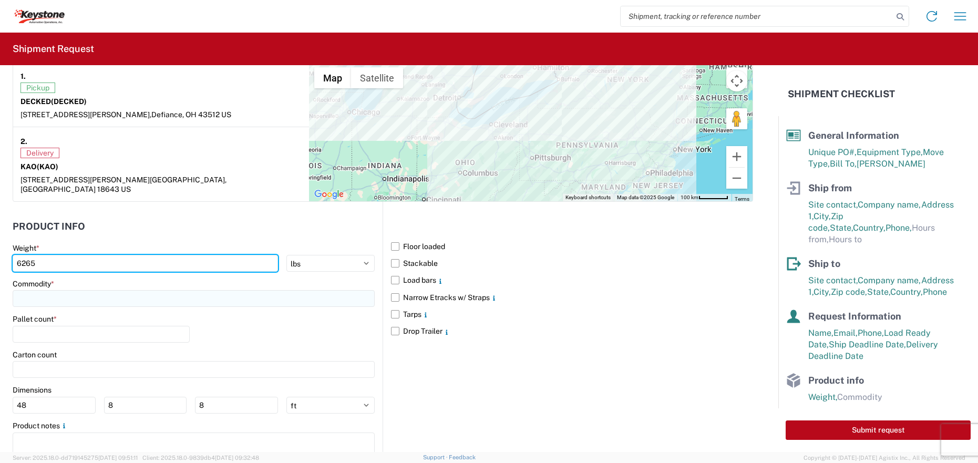
type input "6265"
click at [74, 290] on input at bounding box center [194, 298] width 362 height 17
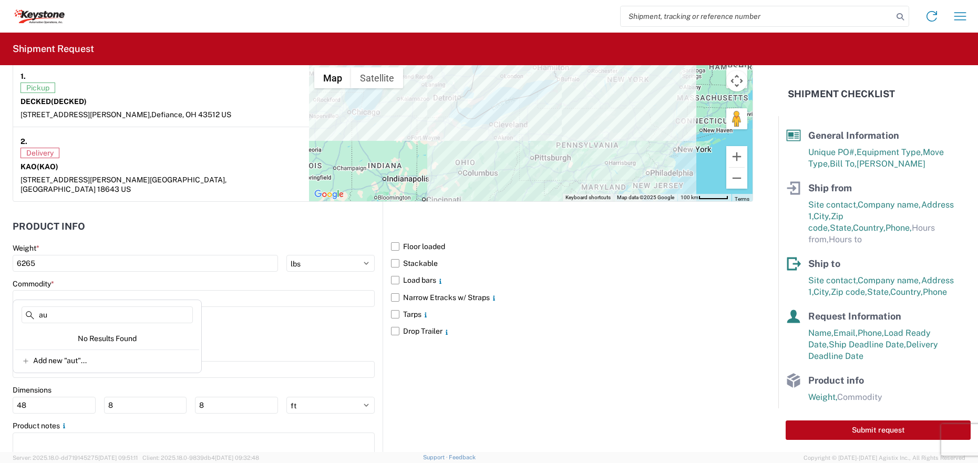
type input "a"
type input "t"
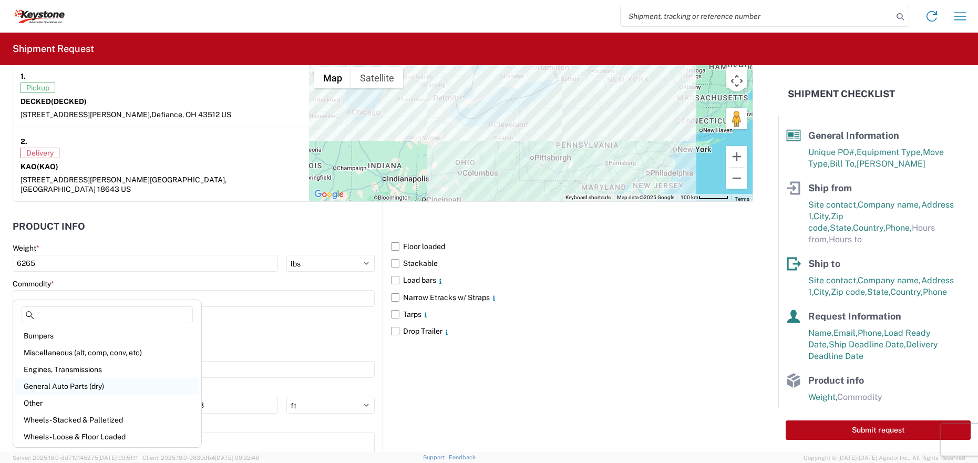
click at [97, 388] on div "General Auto Parts (dry)" at bounding box center [107, 386] width 184 height 17
type input "General Auto Parts (dry)"
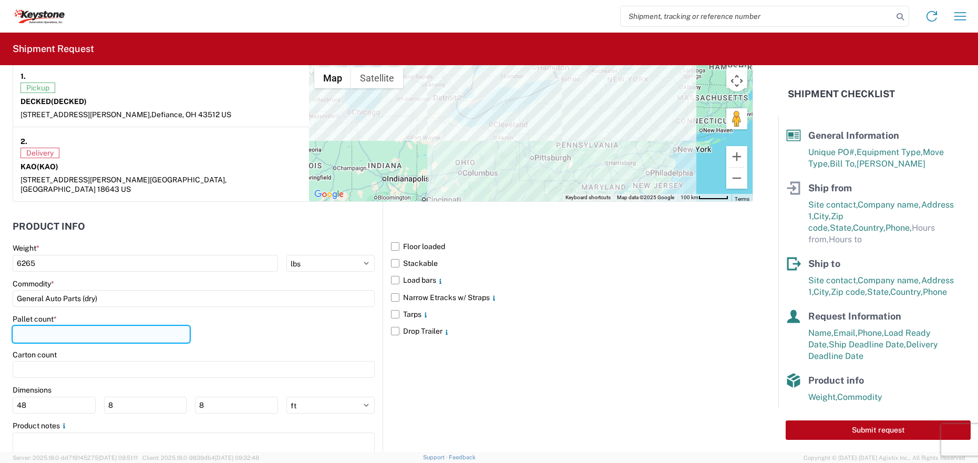
click at [64, 326] on input "number" at bounding box center [101, 334] width 177 height 17
type input "22"
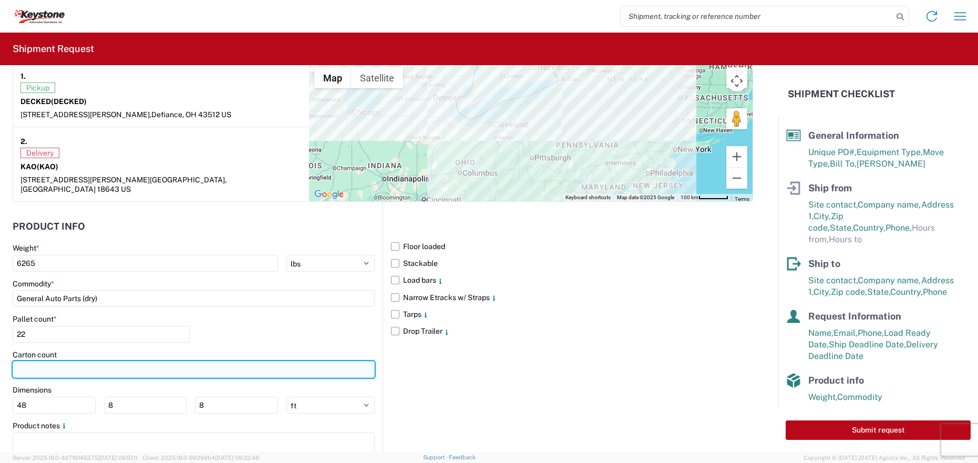
click at [112, 361] on input "number" at bounding box center [194, 369] width 362 height 17
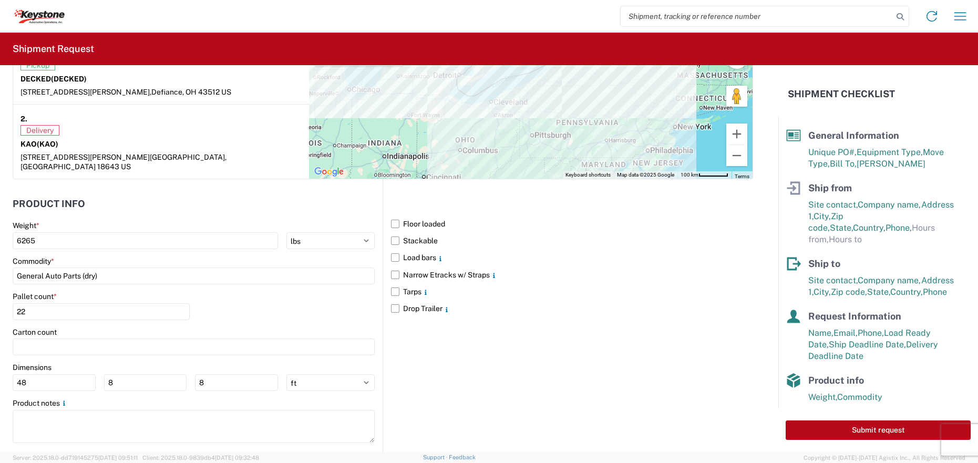
scroll to position [874, 0]
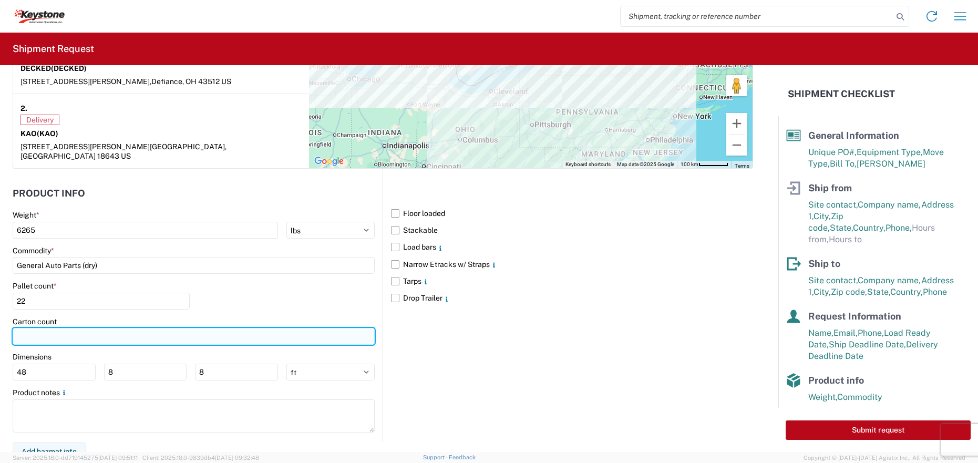
click at [129, 328] on input "number" at bounding box center [194, 336] width 362 height 17
type input "22"
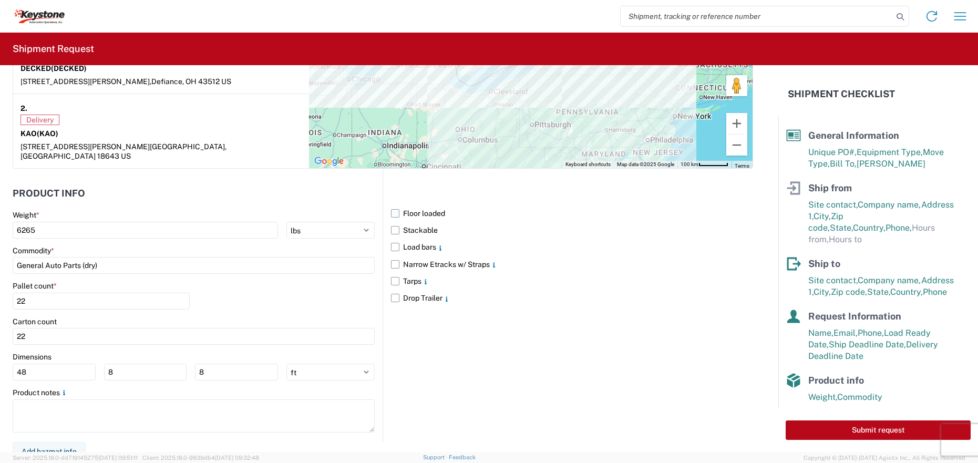
click at [392, 205] on label "Floor loaded" at bounding box center [572, 213] width 362 height 17
click at [0, 0] on input "Floor loaded" at bounding box center [0, 0] width 0 height 0
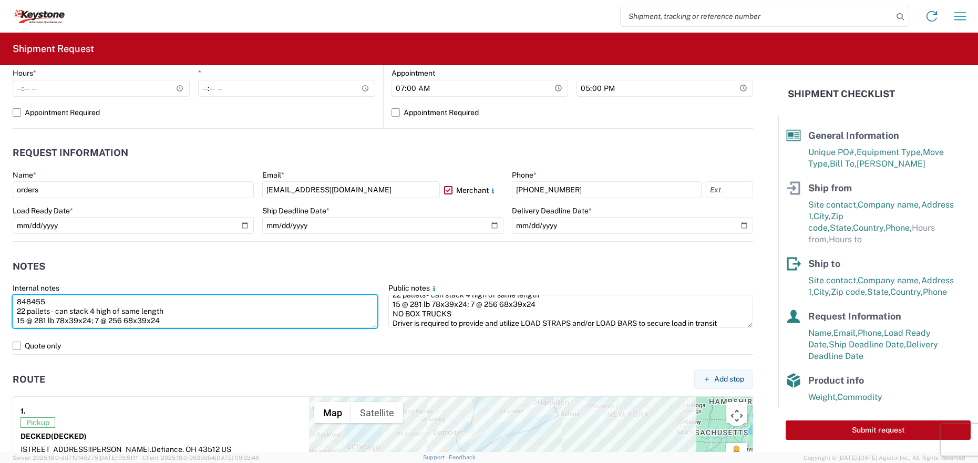
scroll to position [19, 0]
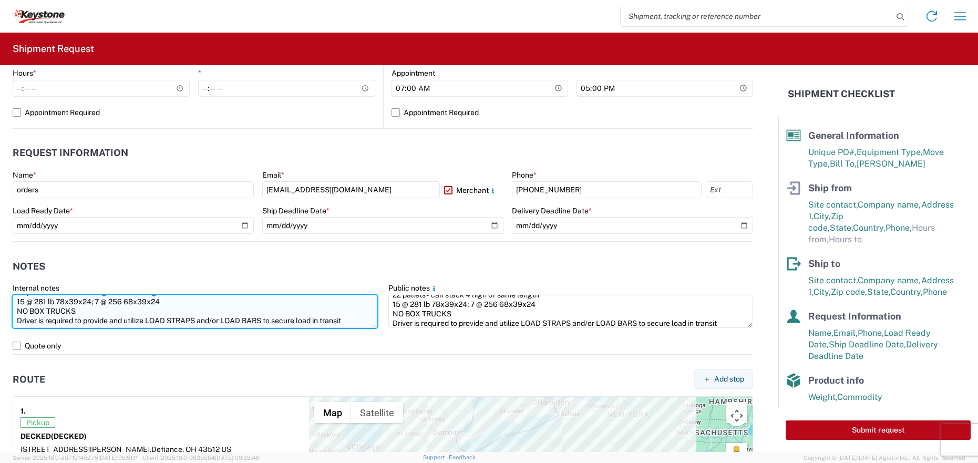
drag, startPoint x: 15, startPoint y: 299, endPoint x: 354, endPoint y: 322, distance: 340.2
click at [354, 322] on textarea "848455 22 pallets - can stack 4 high of same length 15 @ 281 lb 78x39x24; 7 @ 2…" at bounding box center [195, 311] width 365 height 33
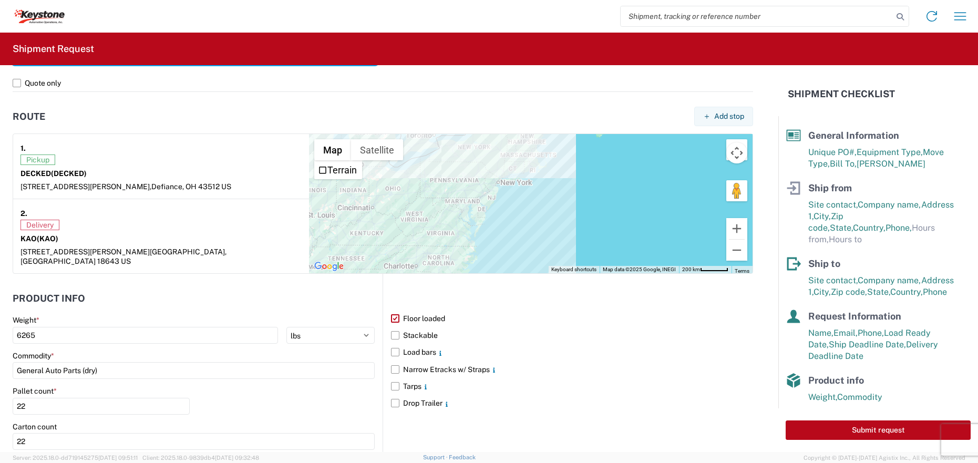
scroll to position [874, 0]
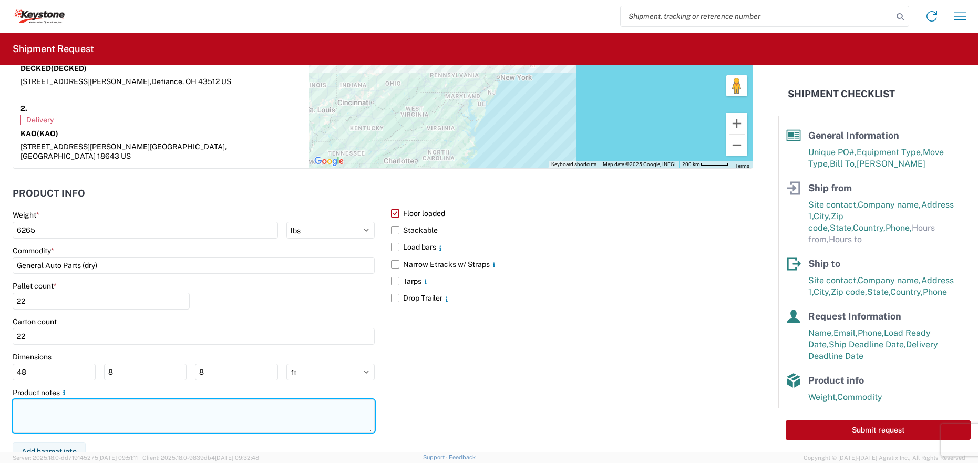
click at [74, 403] on textarea at bounding box center [194, 415] width 362 height 33
paste textarea "848455 22 pallets - can stack 4 high of same length 15 @ 281 lb 78x39x24; 7 @ 2…"
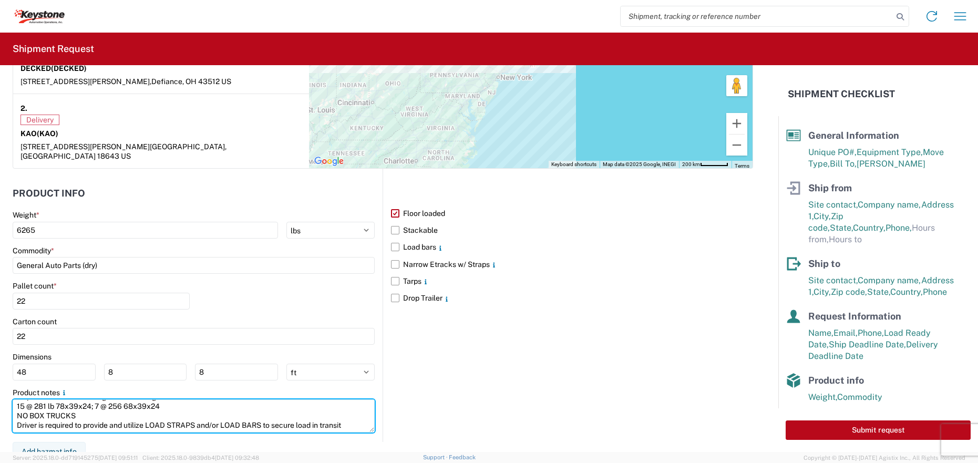
type textarea "848455 22 pallets - can stack 4 high of same length 15 @ 281 lb 78x39x24; 7 @ 2…"
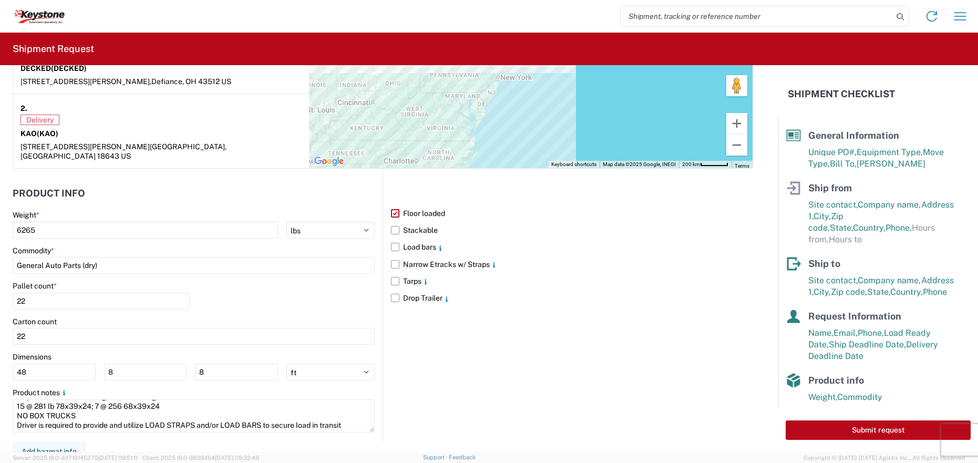
click at [564, 361] on div "Floor loaded Stackable Load bars Narrow Etracks w/ Straps Tarps Drop Trailer" at bounding box center [567, 305] width 370 height 273
click at [391, 205] on label "Floor loaded" at bounding box center [572, 213] width 362 height 17
click at [0, 0] on input "Floor loaded" at bounding box center [0, 0] width 0 height 0
drag, startPoint x: 388, startPoint y: 237, endPoint x: 390, endPoint y: 245, distance: 8.2
click at [391, 239] on label "Load bars" at bounding box center [572, 247] width 362 height 17
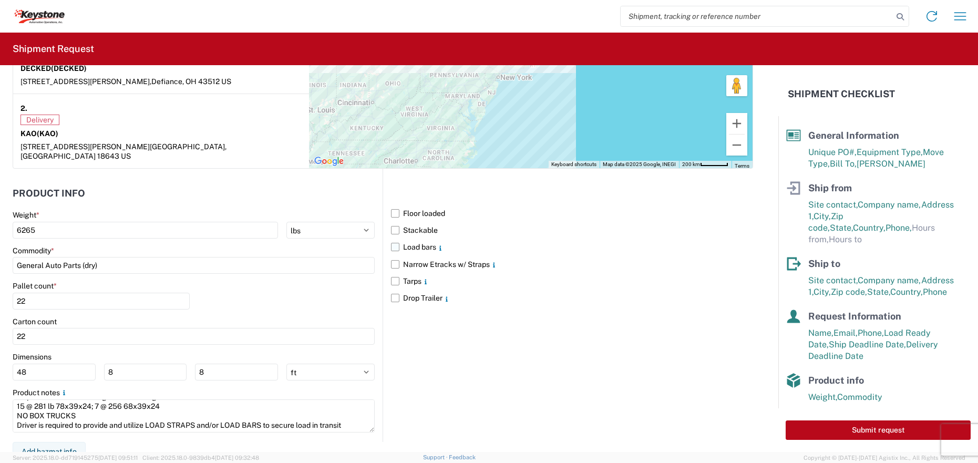
click at [0, 0] on input "Load bars" at bounding box center [0, 0] width 0 height 0
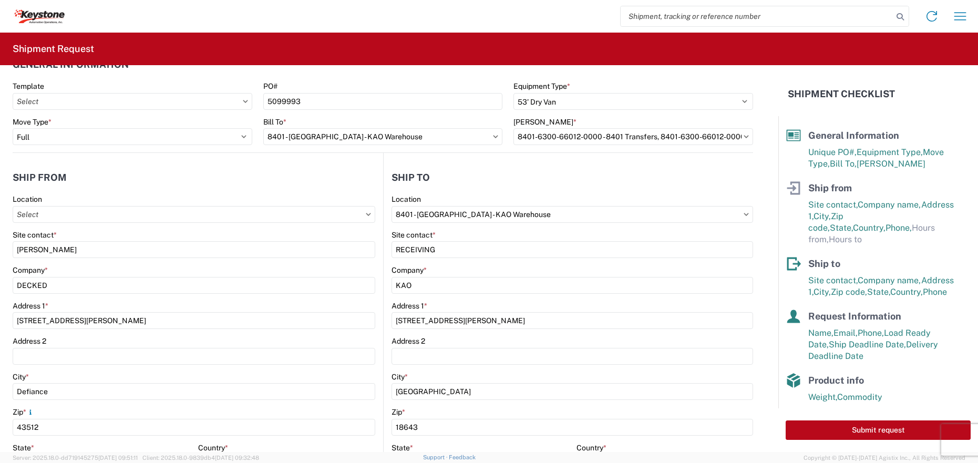
scroll to position [0, 0]
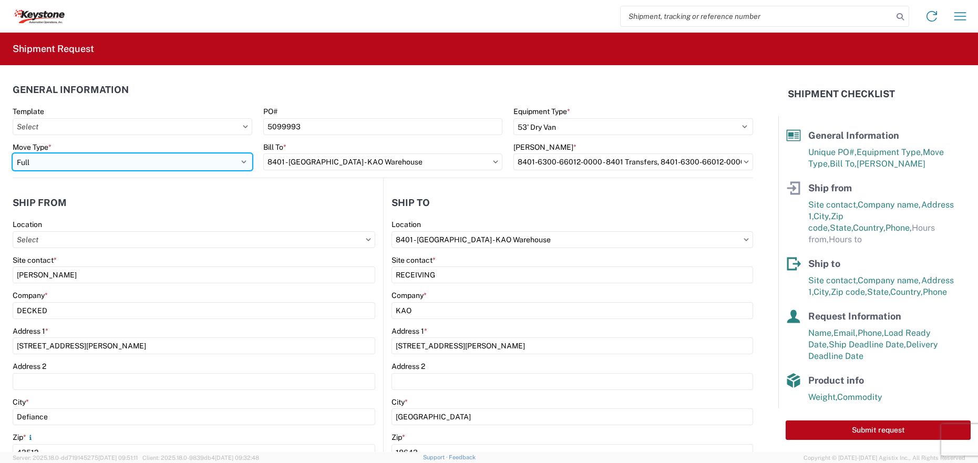
click at [150, 160] on select "Select Full Partial TL" at bounding box center [133, 161] width 240 height 17
select select "PARTIAL_TL"
click at [13, 153] on select "Select Full Partial TL" at bounding box center [133, 161] width 240 height 17
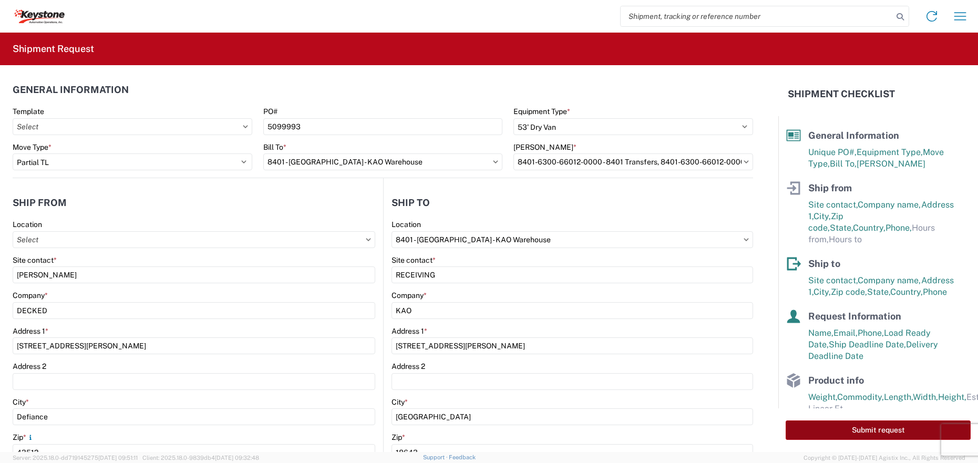
click at [843, 429] on button "Submit request" at bounding box center [877, 429] width 185 height 19
select select "US"
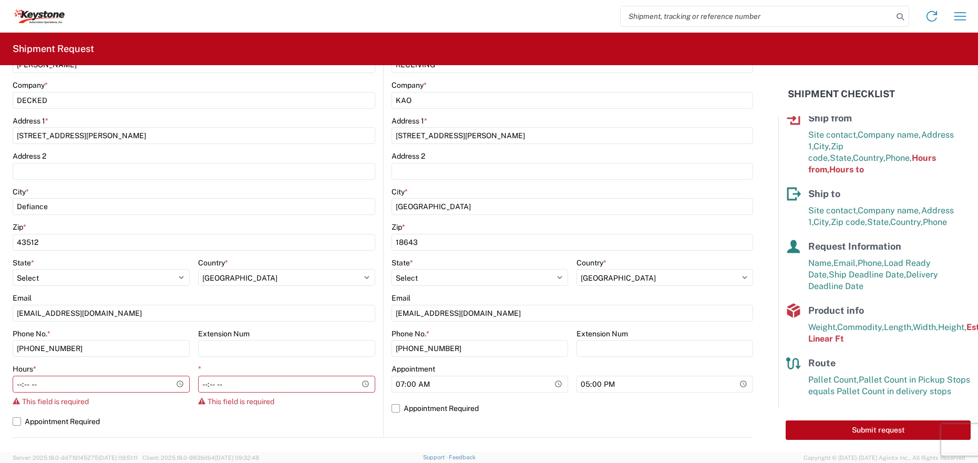
scroll to position [420, 0]
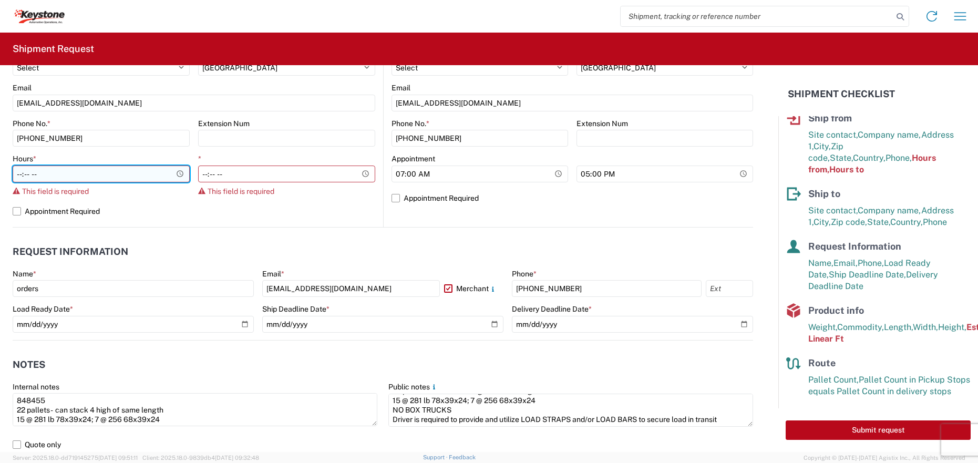
click at [30, 174] on input "Hours *" at bounding box center [101, 173] width 177 height 17
click at [156, 211] on label "Appointment Required" at bounding box center [194, 211] width 363 height 17
click at [0, 0] on input "Appointment Required" at bounding box center [0, 0] width 0 height 0
select select "US"
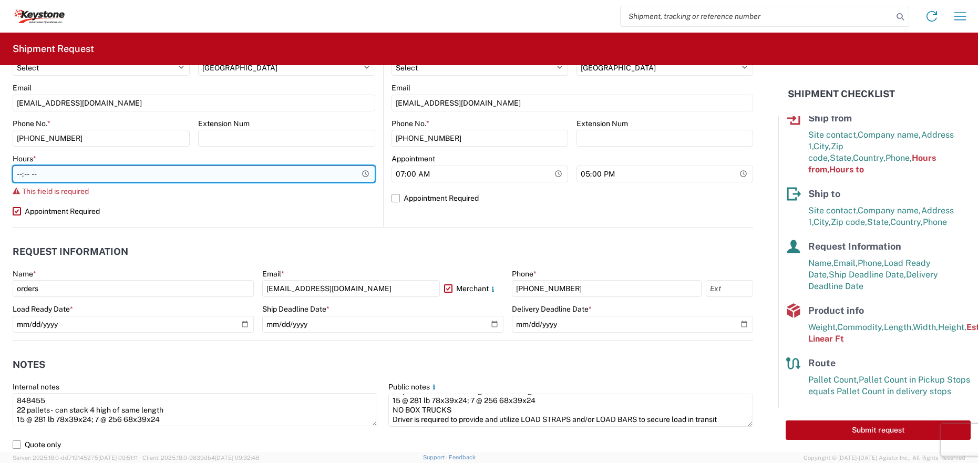
click at [46, 171] on input "Hours *" at bounding box center [194, 173] width 363 height 17
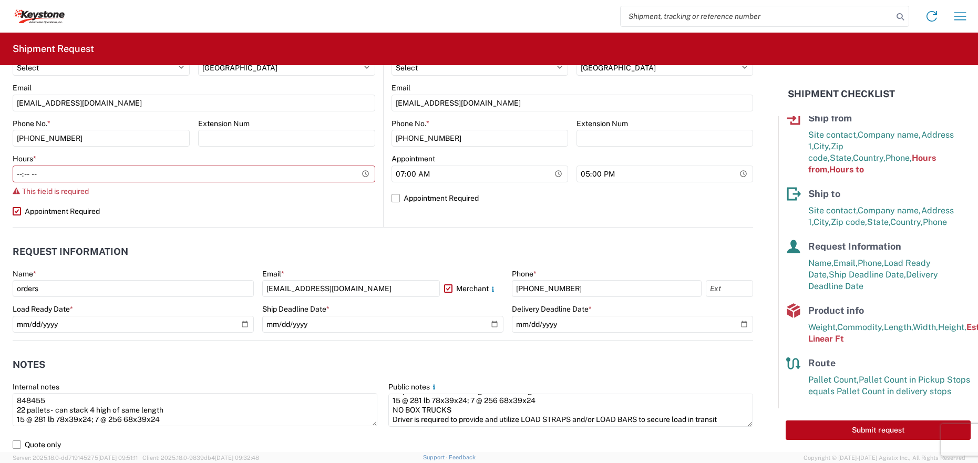
drag, startPoint x: 214, startPoint y: 202, endPoint x: 20, endPoint y: 202, distance: 193.3
click at [214, 202] on div "Location Site contact * [PERSON_NAME] Company * DECKED Address 1 * [GEOGRAPHIC_…" at bounding box center [194, 13] width 363 height 428
drag, startPoint x: 16, startPoint y: 212, endPoint x: 24, endPoint y: 203, distance: 11.6
click at [17, 212] on label "Appointment Required" at bounding box center [194, 211] width 363 height 17
click at [0, 0] on input "Appointment Required" at bounding box center [0, 0] width 0 height 0
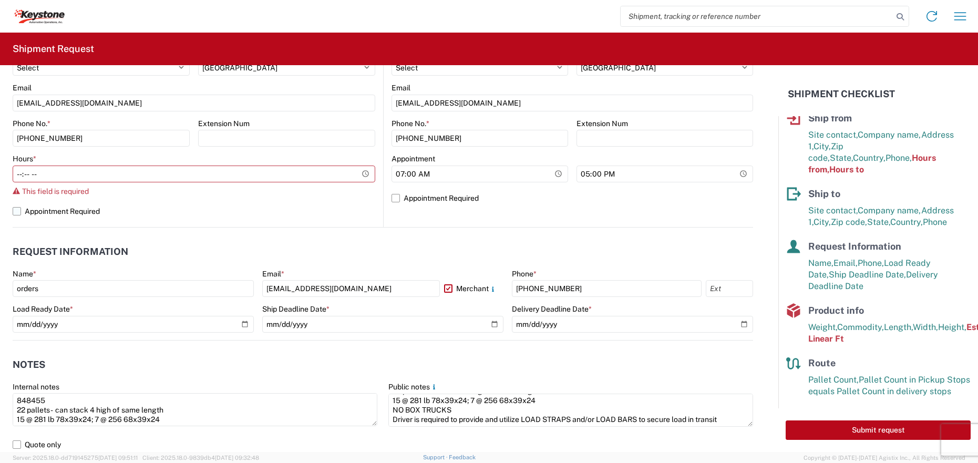
select select "OH"
select select "US"
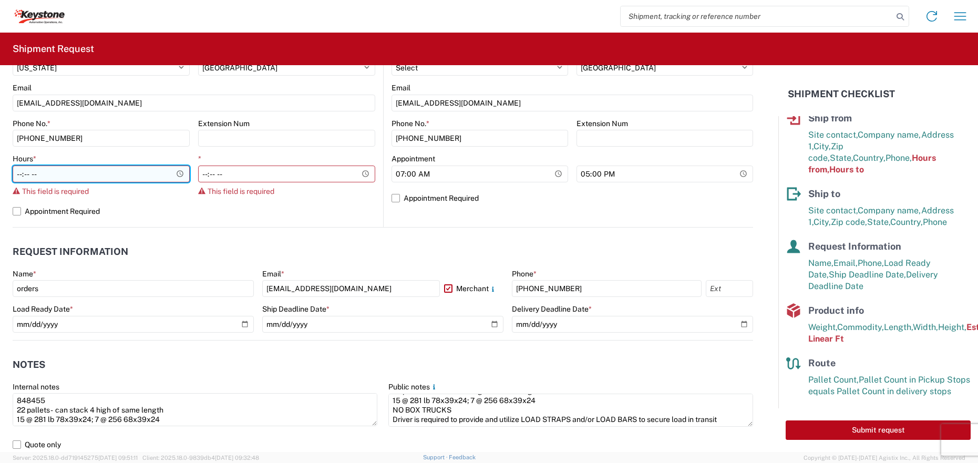
drag, startPoint x: 33, startPoint y: 175, endPoint x: 36, endPoint y: 179, distance: 5.6
click at [33, 175] on input "Hours *" at bounding box center [101, 173] width 177 height 17
click at [19, 171] on input "Hours *" at bounding box center [101, 173] width 177 height 17
click at [117, 168] on input "Hours *" at bounding box center [101, 173] width 177 height 17
click at [46, 173] on input "Hours *" at bounding box center [101, 173] width 177 height 17
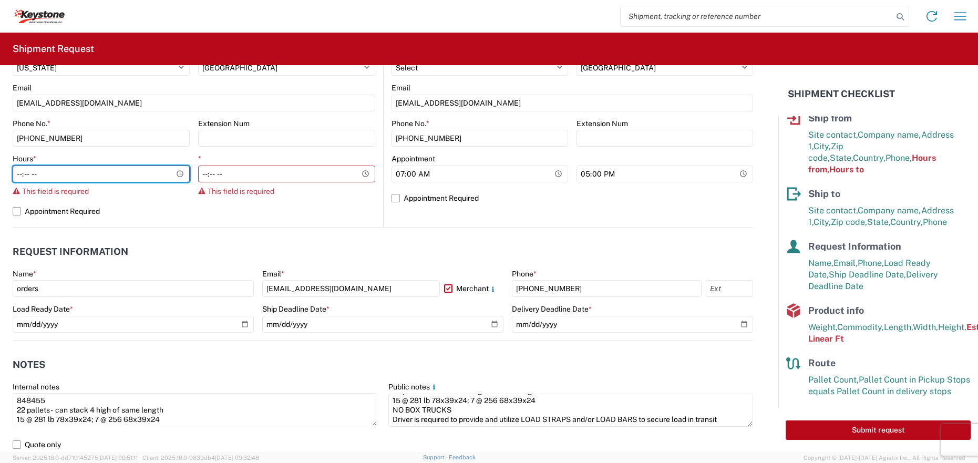
type input "08:00"
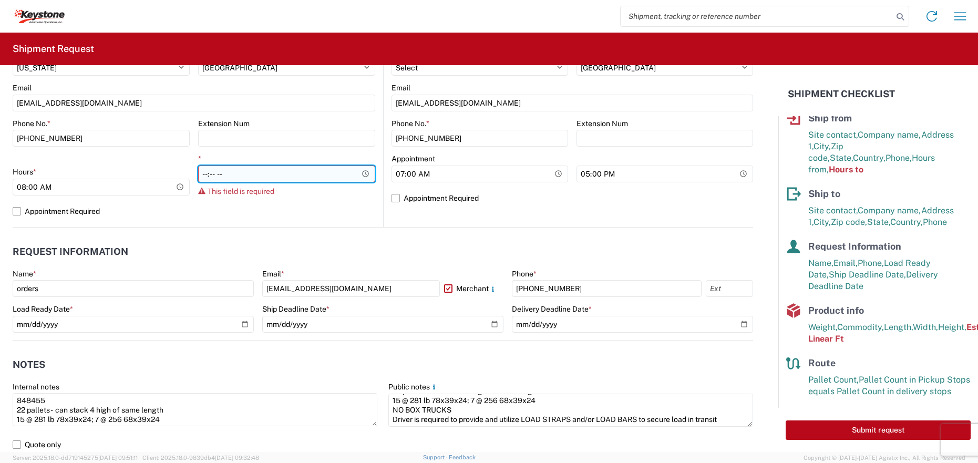
click at [267, 173] on input "*" at bounding box center [286, 173] width 177 height 17
type input "15:00"
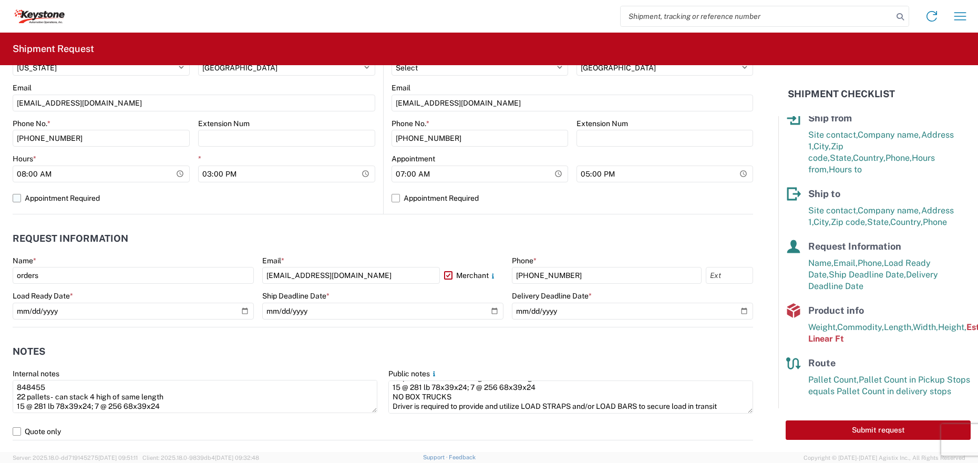
click at [263, 196] on label "Appointment Required" at bounding box center [194, 198] width 363 height 17
click at [0, 0] on input "Appointment Required" at bounding box center [0, 0] width 0 height 0
select select "OH"
select select "US"
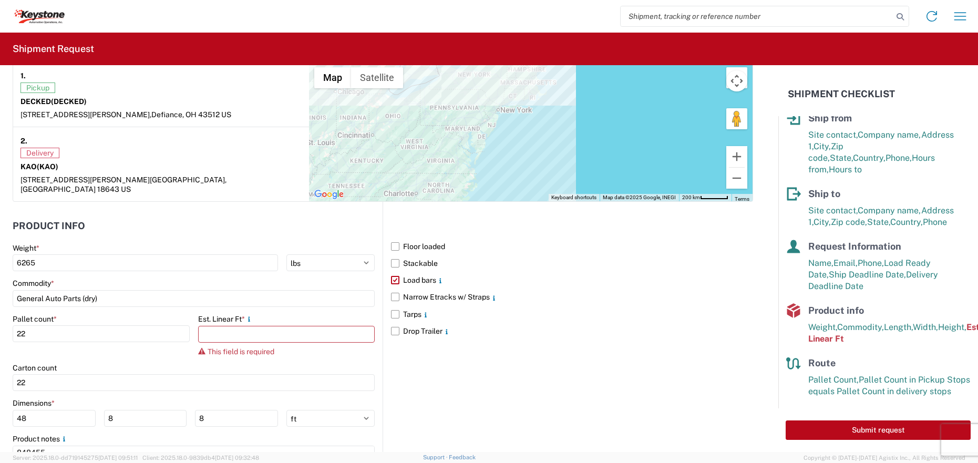
scroll to position [887, 0]
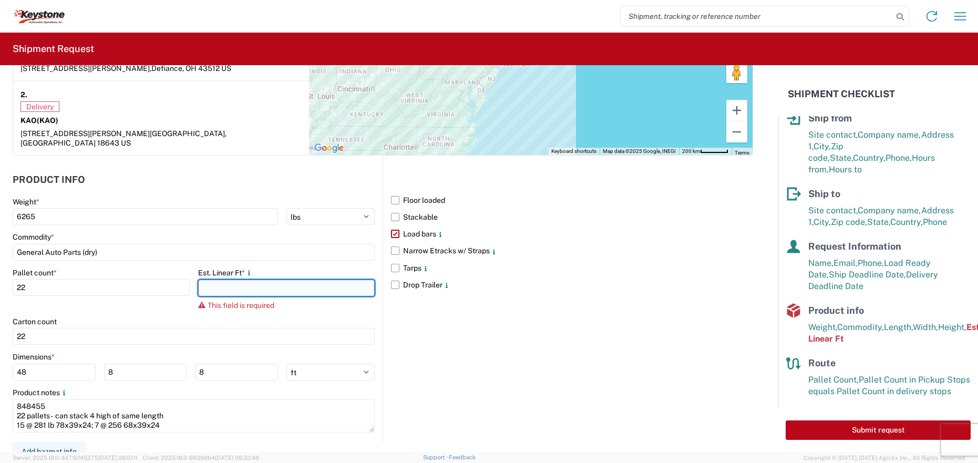
click at [230, 280] on input "number" at bounding box center [286, 288] width 177 height 17
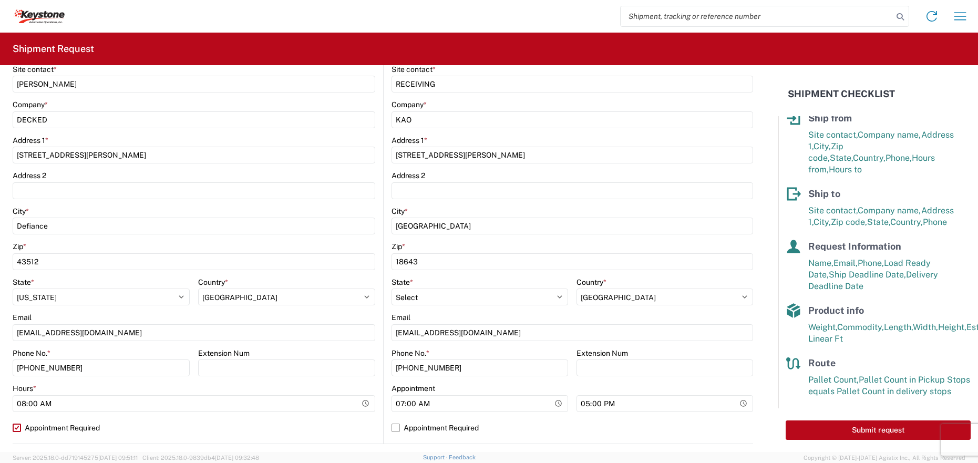
scroll to position [0, 0]
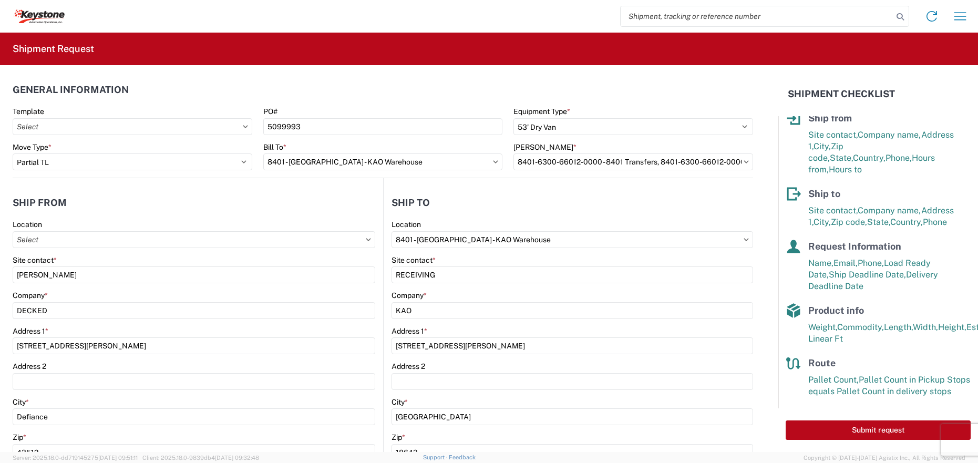
type input "27"
click at [322, 88] on header "General Information" at bounding box center [383, 90] width 740 height 24
click at [863, 430] on button "Submit request" at bounding box center [877, 429] width 185 height 19
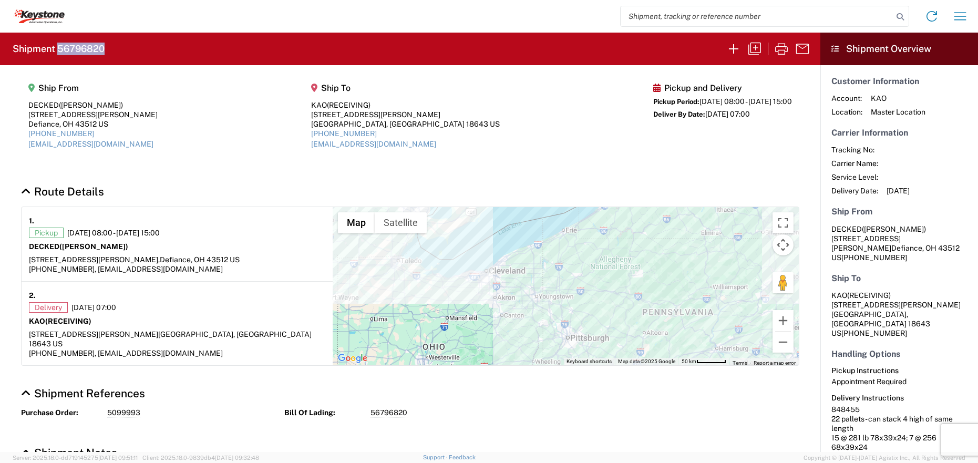
drag, startPoint x: 117, startPoint y: 47, endPoint x: 59, endPoint y: 48, distance: 57.3
click at [59, 48] on agx-form-header "Shipment 56796820" at bounding box center [410, 49] width 820 height 33
copy h2 "56796820"
click at [755, 48] on icon "button" at bounding box center [754, 48] width 17 height 17
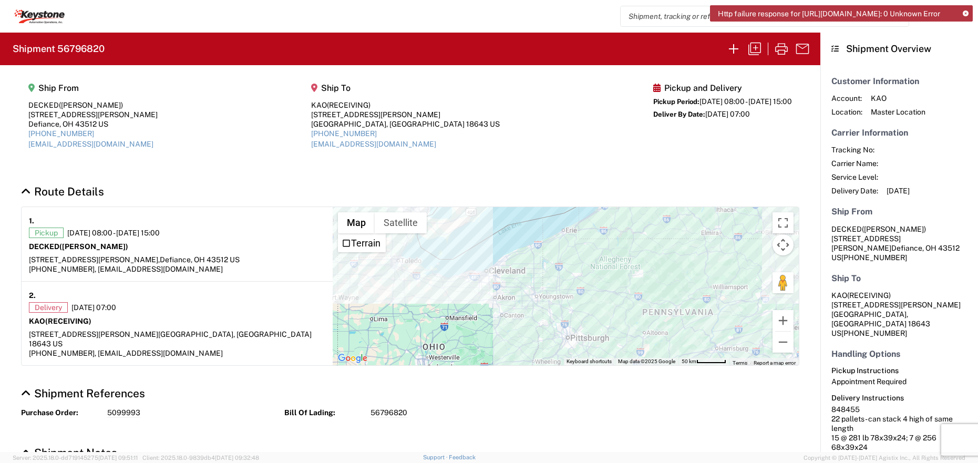
click at [247, 126] on agx-shipment-main-routing-info "Ship From DECKED ([PERSON_NAME]) [STREET_ADDRESS][PERSON_NAME] [PHONE_NUMBER] […" at bounding box center [410, 120] width 778 height 88
click at [962, 11] on icon at bounding box center [966, 14] width 6 height 6
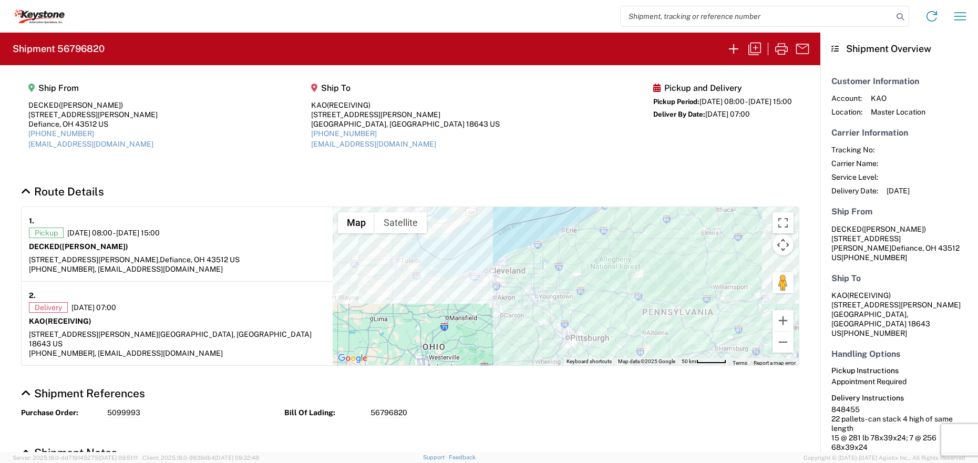
click at [545, 109] on agx-shipment-main-routing-info "Ship From DECKED ([PERSON_NAME]) [STREET_ADDRESS][PERSON_NAME] [PHONE_NUMBER] […" at bounding box center [410, 120] width 778 height 88
click at [751, 47] on icon "button" at bounding box center [754, 48] width 17 height 17
select select "STDV"
select select "PARTIAL_TL"
select select "US"
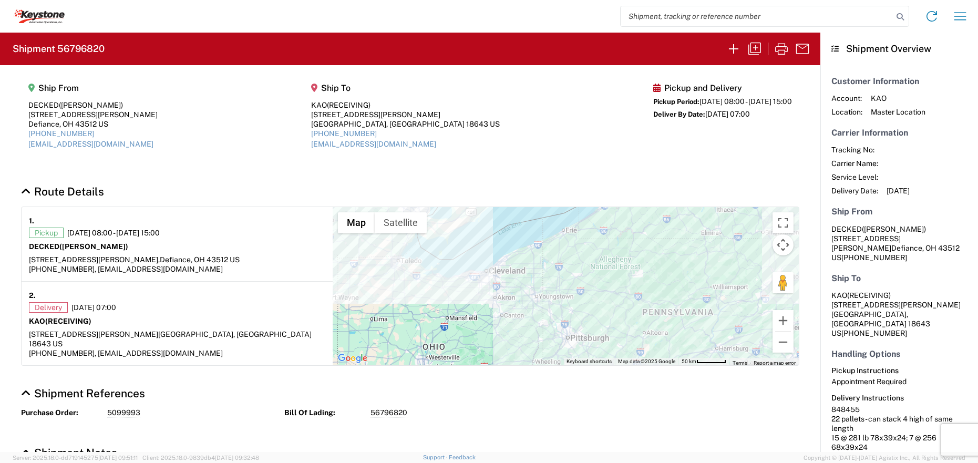
select select "US"
select select "LBS"
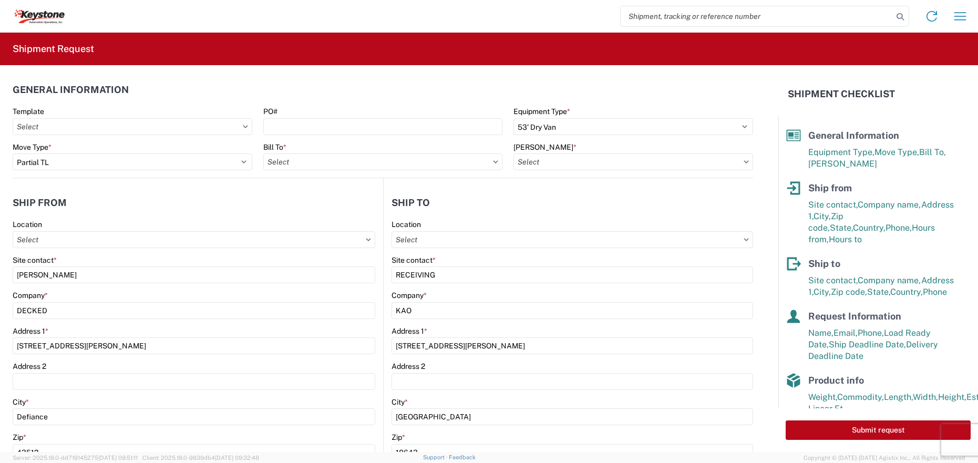
type input "8401 - [GEOGRAPHIC_DATA] - KAO Warehouse"
type input "8401-6300-66012-0000 - 8401 Transfers, 8401-6300-66012-0000 - 8401 Transfers"
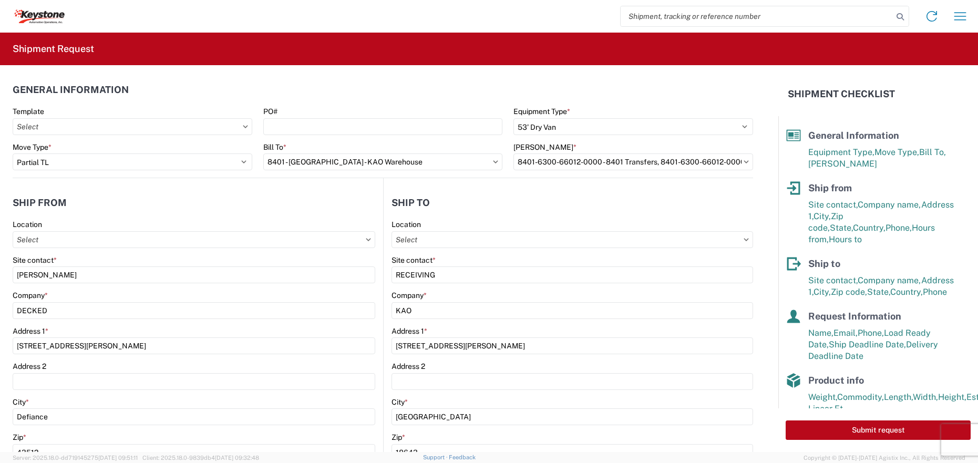
type input "8401 - [GEOGRAPHIC_DATA] - KAO Warehouse"
click at [428, 163] on input "8401 - [GEOGRAPHIC_DATA] - KAO Warehouse" at bounding box center [383, 161] width 240 height 17
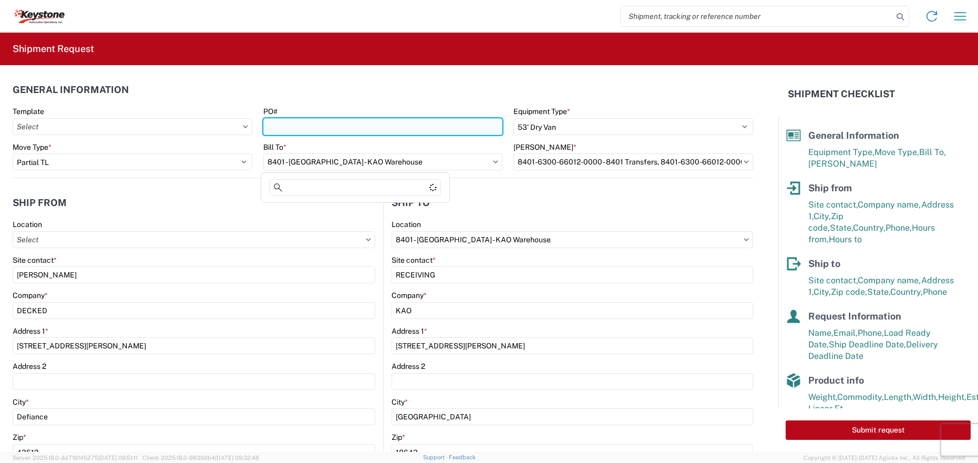
click at [330, 132] on input "PO#" at bounding box center [383, 126] width 240 height 17
type input "2821099"
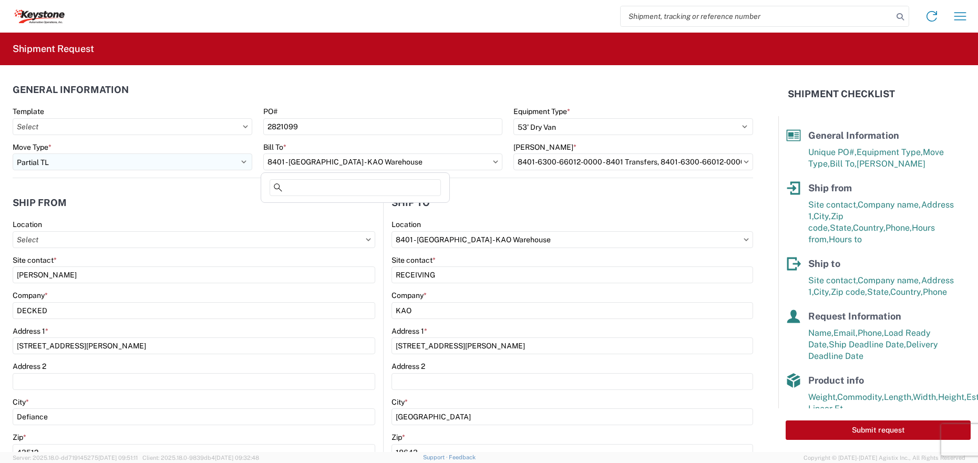
drag, startPoint x: 423, startPoint y: 164, endPoint x: 223, endPoint y: 162, distance: 199.7
click at [222, 162] on div "Move Type * Select Full Partial TL Bill To * 8401 - [GEOGRAPHIC_DATA] - KAO War…" at bounding box center [382, 160] width 751 height 36
click at [362, 160] on input "8401 - [GEOGRAPHIC_DATA] - KAO Warehouse" at bounding box center [383, 161] width 240 height 17
type input "f"
type input "ocoee"
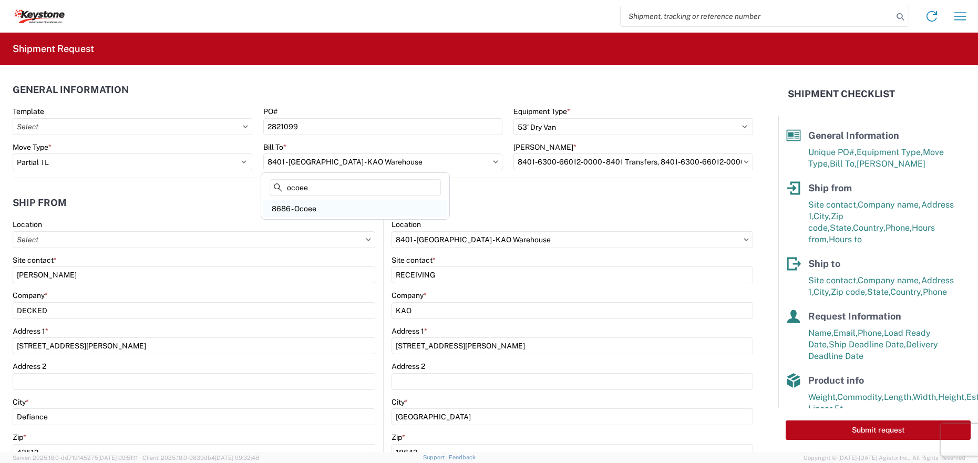
click at [312, 209] on div "8686 - Ocoee" at bounding box center [355, 208] width 184 height 17
type input "8686 - Ocoee"
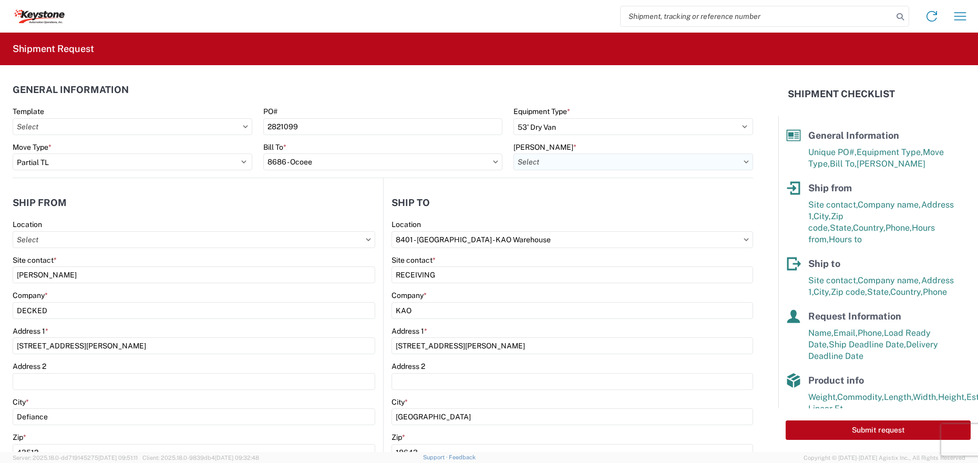
click at [599, 156] on input "[PERSON_NAME] *" at bounding box center [633, 161] width 240 height 17
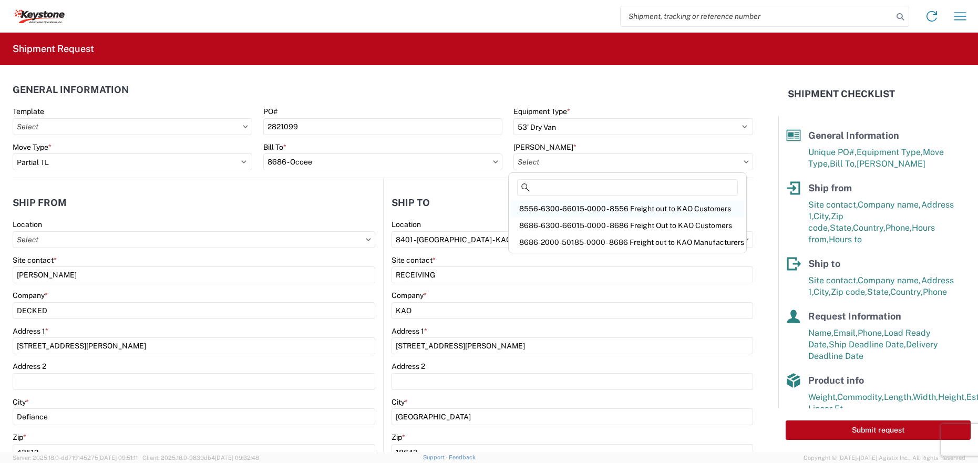
click at [603, 206] on div "8556-6300-66015-0000 - 8556 Freight out to KAO Customers" at bounding box center [627, 208] width 233 height 17
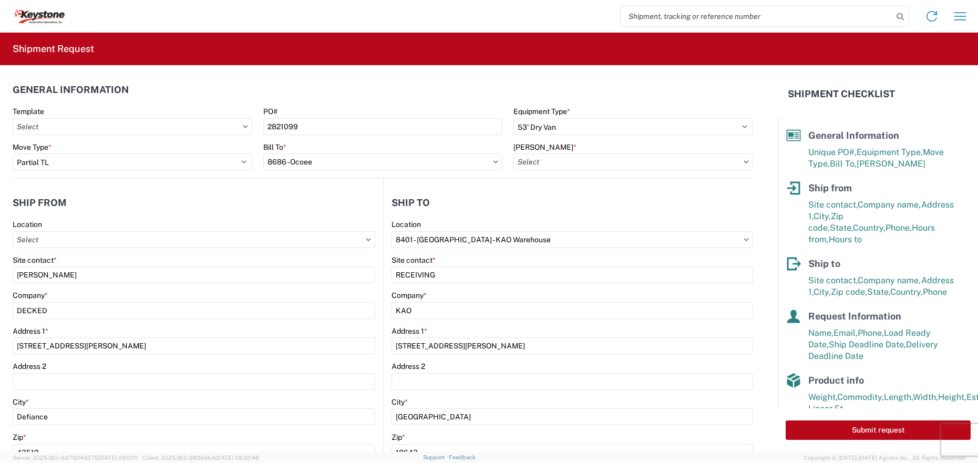
type input "8556-6300-66015-0000 - 8556 Freight out to KAO Customers"
click at [515, 242] on input "8401 - [GEOGRAPHIC_DATA] - KAO Warehouse" at bounding box center [572, 239] width 362 height 17
type input "8686"
click at [454, 284] on div "8686 - Ocoee" at bounding box center [482, 286] width 184 height 17
type input "8686 - Ocoee"
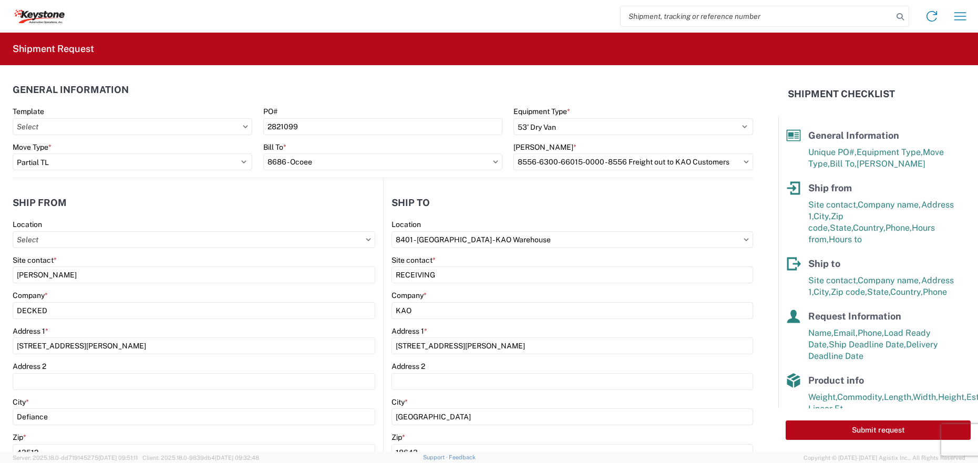
type input "[STREET_ADDRESS]"
type input "Ocoee"
type input "34761"
select select "FL"
select select "US"
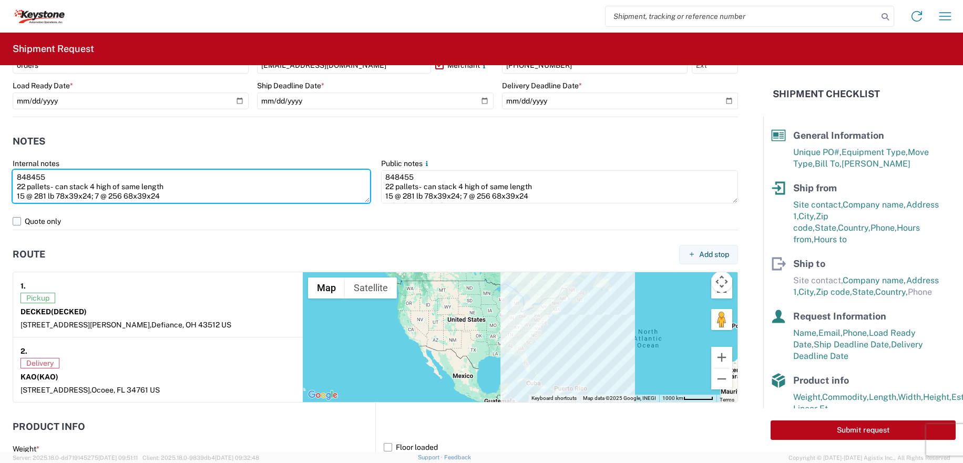
scroll to position [19, 0]
drag, startPoint x: 16, startPoint y: 177, endPoint x: 427, endPoint y: 206, distance: 411.9
click at [427, 206] on div "Internal notes 848455 22 pallets - can stack 4 high of same length 15 @ 281 lb …" at bounding box center [375, 186] width 736 height 54
paste textarea "8 12 pallets - can stack 4 high of same dimensions 5 @ 281 lb 78x39x24;5 @ 256 …"
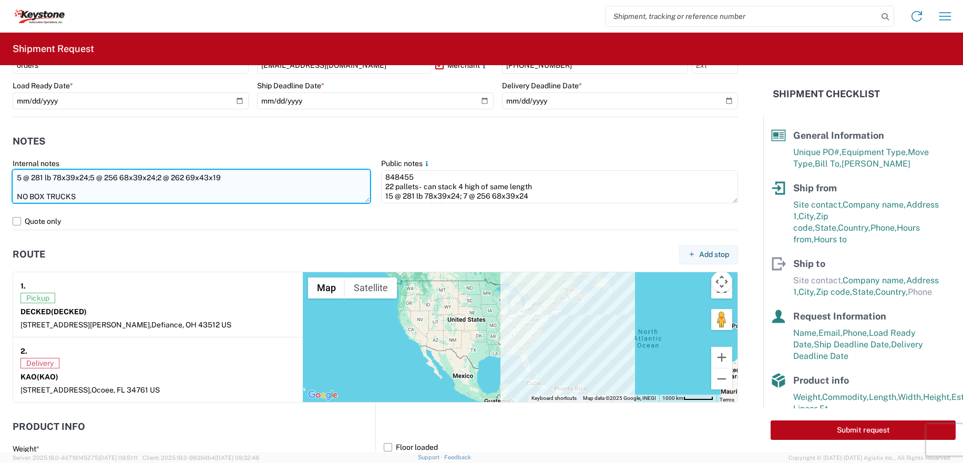
scroll to position [0, 0]
click at [92, 187] on textarea "848458 12 pallets - can stack 4 high of same dimensions 5 @ 281 lb 78x39x24;5 @…" at bounding box center [191, 186] width 357 height 33
click at [53, 195] on textarea "848458 12 pallets - can stack 4 high of same dimensions 5 @ 281 lb 78x39x24;5 @…" at bounding box center [191, 186] width 357 height 33
click at [32, 191] on textarea "848458 12 pallets - can stack 4 high of same dimensions 5 @ 281 lb 78x39x24;5 @…" at bounding box center [191, 186] width 357 height 33
click at [32, 175] on textarea "848458 12 pallets - can stack 4 high of same dimensions 5 @ 281 lb 78x39x24;5 @…" at bounding box center [191, 186] width 357 height 33
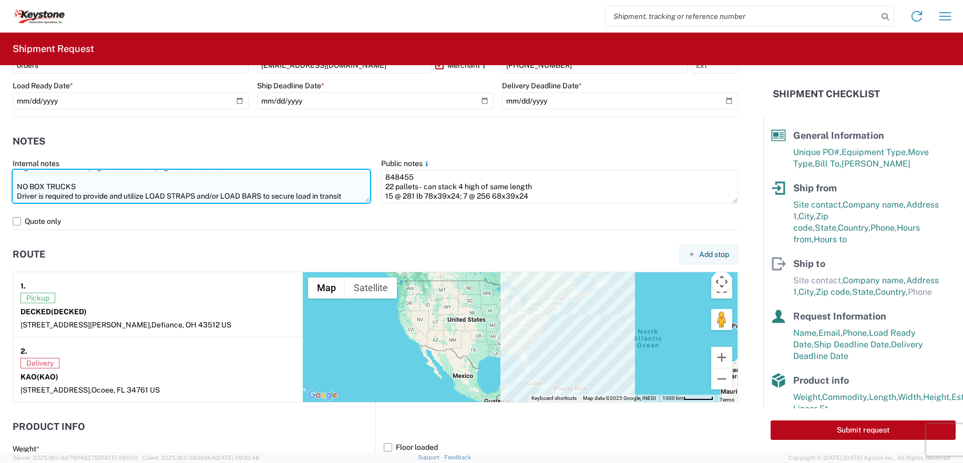
scroll to position [38, 0]
click at [31, 195] on textarea "848458 12 pallets - can stack 4 high of same dimensions 5 @ 281 lb 78x39x24;5 @…" at bounding box center [191, 186] width 357 height 33
click at [28, 176] on textarea "848458 12 pallets - can stack 4 high of same dimensions 5 @ 281 lb 78x39x24;5 @…" at bounding box center [191, 186] width 357 height 33
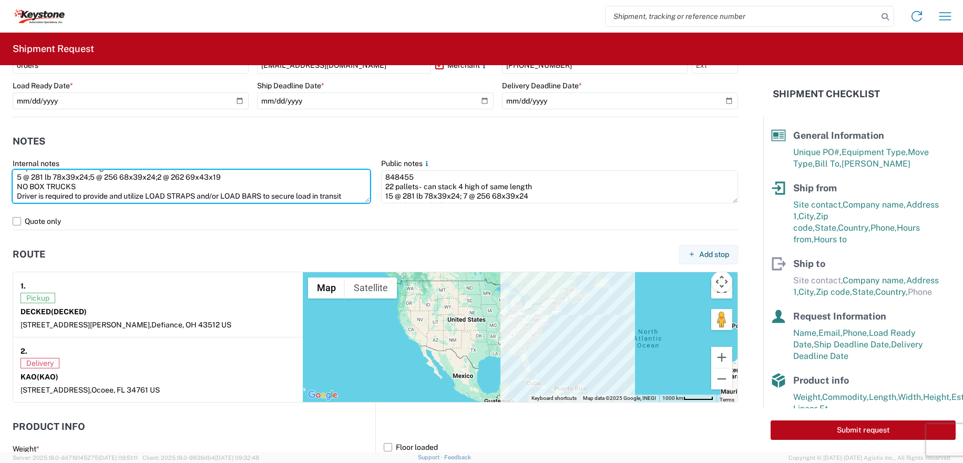
drag, startPoint x: 17, startPoint y: 175, endPoint x: 364, endPoint y: 205, distance: 347.5
click at [364, 205] on div "848458 12 pallets - can stack 4 high of same dimensions 5 @ 281 lb 78x39x24;5 @…" at bounding box center [191, 187] width 357 height 35
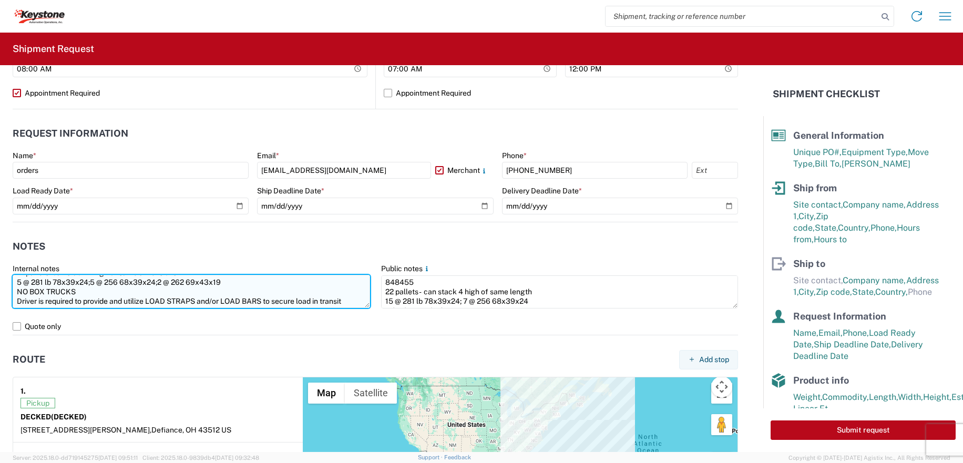
scroll to position [0, 0]
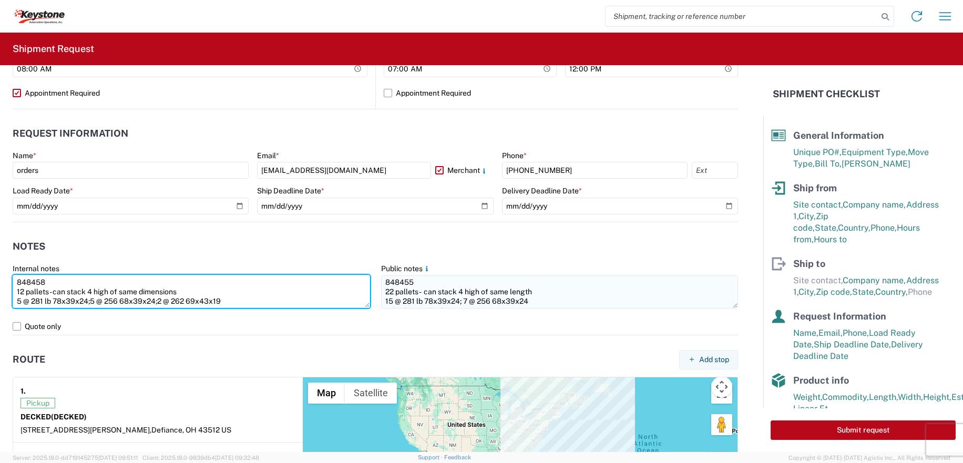
type textarea "848458 12 pallets - can stack 4 high of same dimensions 5 @ 281 lb 78x39x24;5 @…"
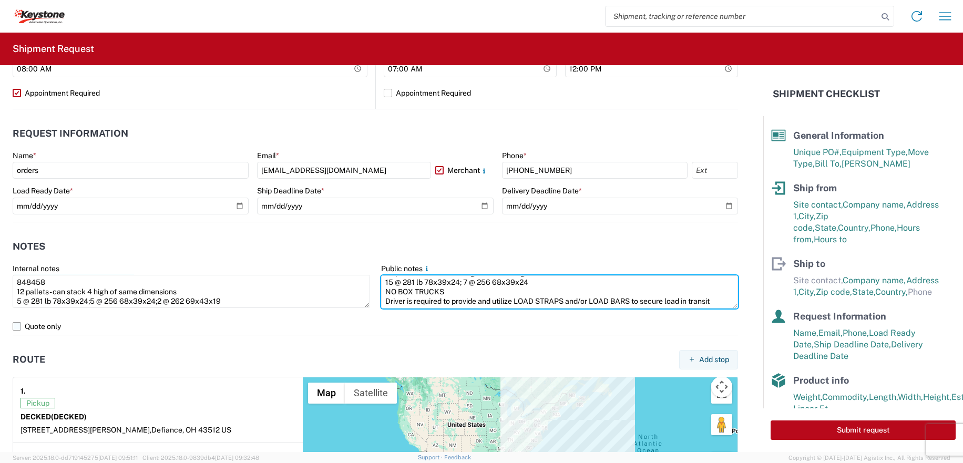
drag, startPoint x: 378, startPoint y: 280, endPoint x: 719, endPoint y: 329, distance: 344.0
click at [806, 335] on div "General Information Template PO# 2821099 Equipment Type * Select 53’ Dry Van Fl…" at bounding box center [481, 258] width 963 height 387
paste textarea "8 12 pallets - can stack 4 high of same dimensions 5 @ 281 lb 78x39x24;5 @ 256 …"
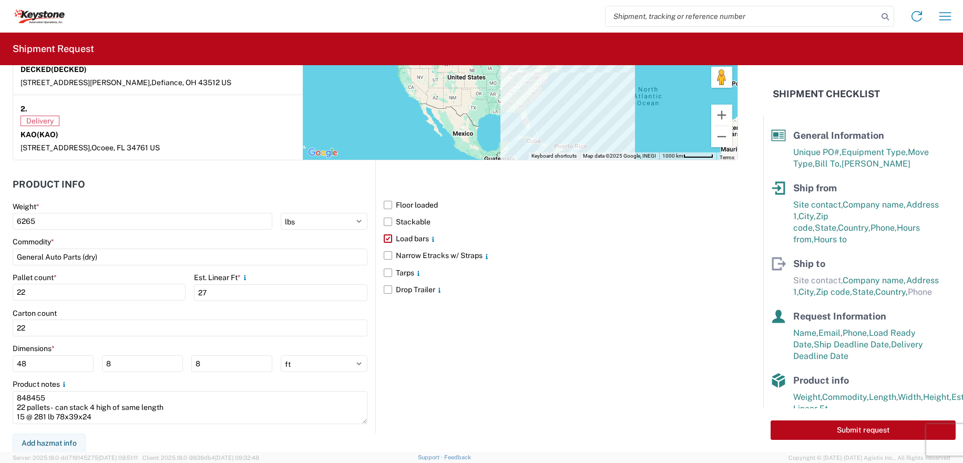
scroll to position [874, 0]
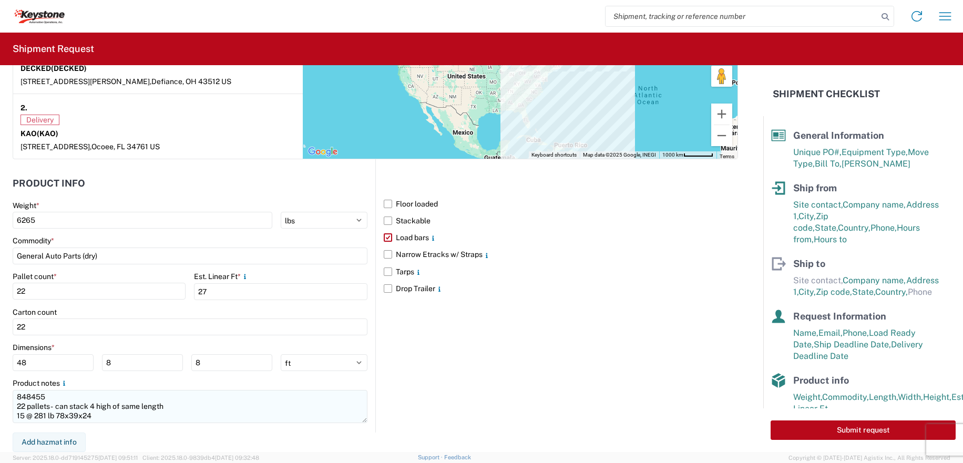
type textarea "848458 12 pallets - can stack 4 high of same dimensions 5 @ 281 lb 78x39x24;5 @…"
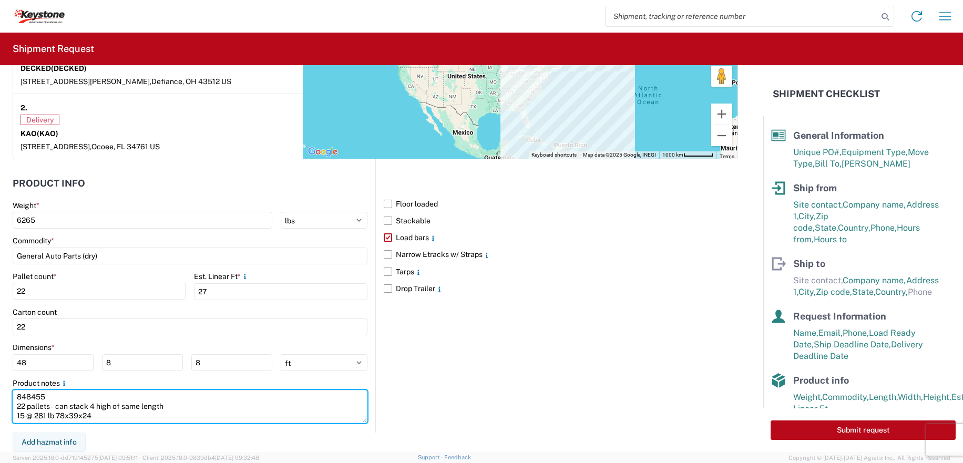
drag, startPoint x: 25, startPoint y: 397, endPoint x: 188, endPoint y: 423, distance: 164.9
click at [187, 425] on main "Weight * 6265 kgs lbs Commodity * General Auto Parts (dry) Pallet count * 22 Es…" at bounding box center [194, 317] width 363 height 232
paste textarea "8 12 pallets - can stack 4 high of same dimensions 5 @ 281 lb 78x39x24;5 @ 256 …"
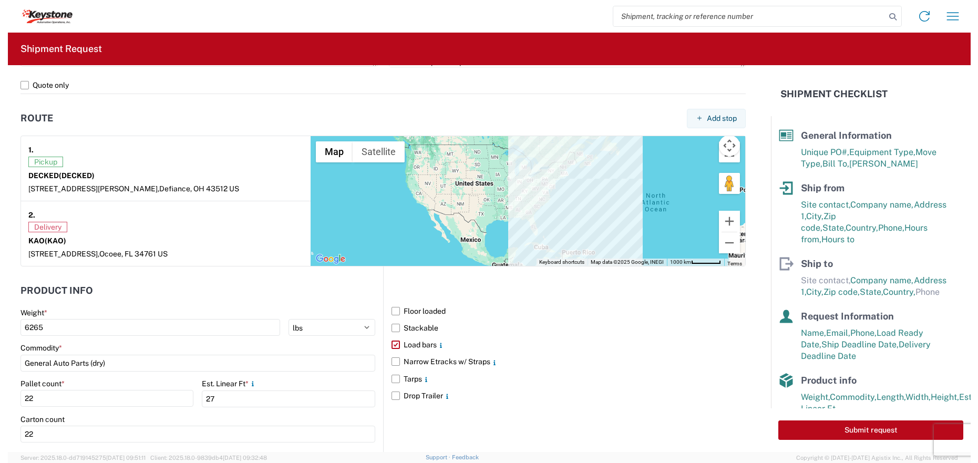
scroll to position [769, 0]
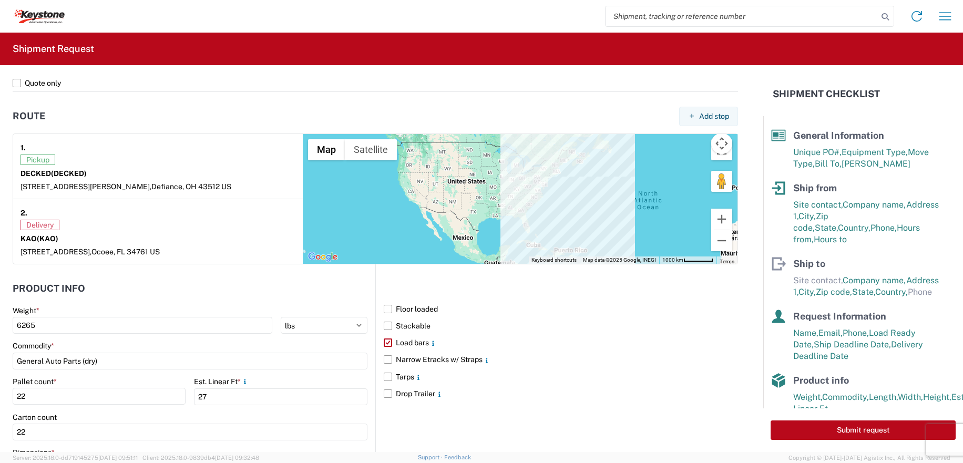
type textarea "848458 12 pallets - can stack 4 high of same dimensions 5 @ 281 lb 78x39x24;5 @…"
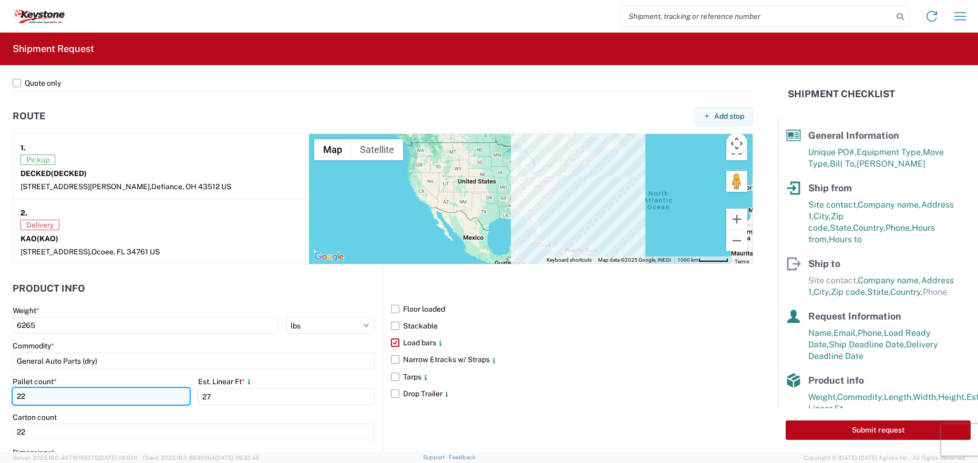
drag, startPoint x: 32, startPoint y: 392, endPoint x: 16, endPoint y: 395, distance: 15.5
click at [16, 395] on input "22" at bounding box center [101, 396] width 177 height 17
type input "12"
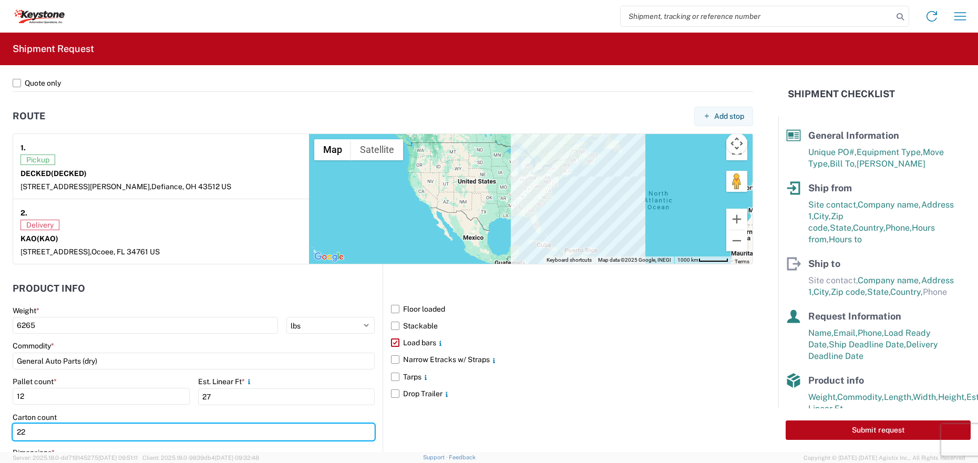
drag, startPoint x: 8, startPoint y: 430, endPoint x: -20, endPoint y: 430, distance: 28.9
click at [0, 430] on html "Home Shipment request Shipment tracking Shipment Request General Information Te…" at bounding box center [489, 231] width 978 height 463
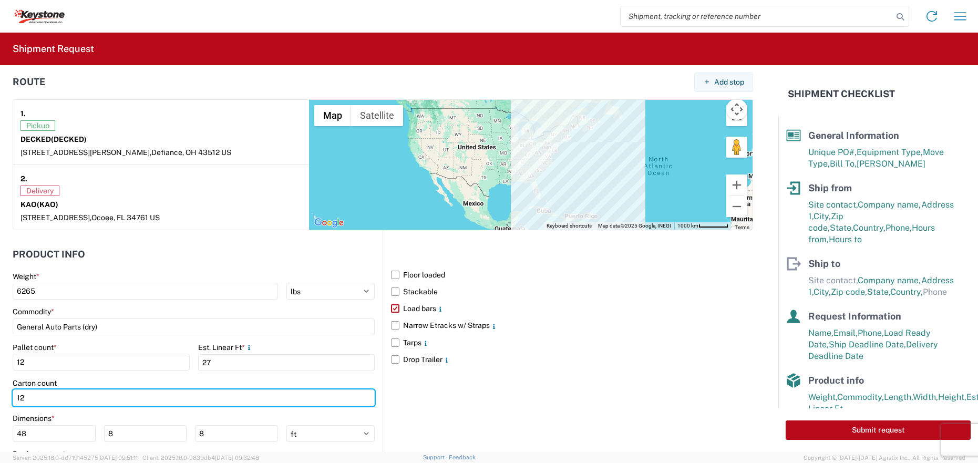
scroll to position [821, 0]
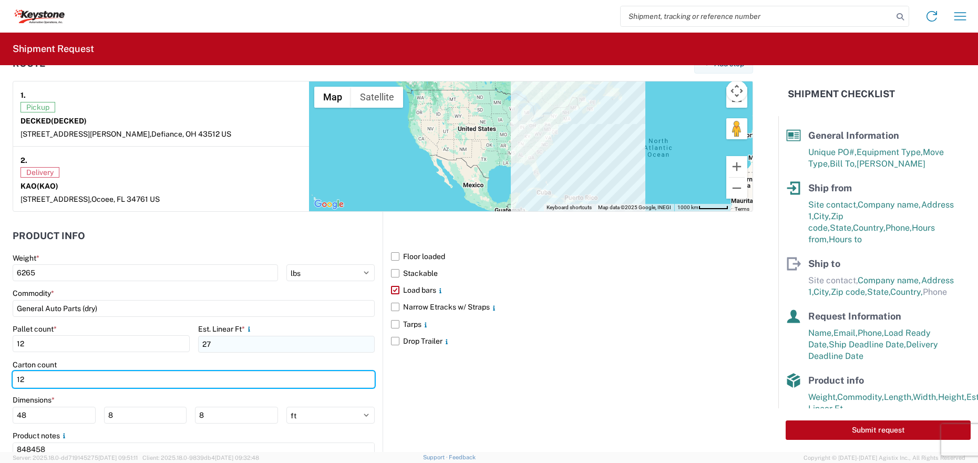
type input "12"
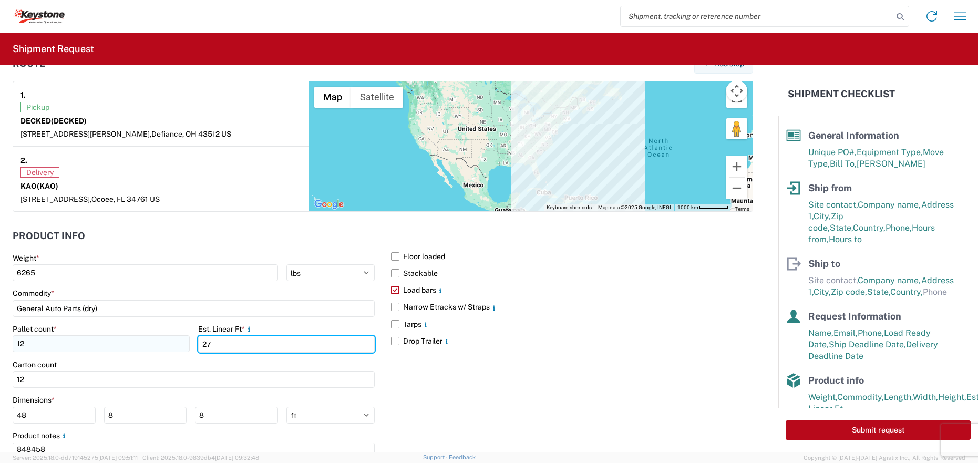
drag, startPoint x: 223, startPoint y: 347, endPoint x: 167, endPoint y: 345, distance: 55.7
click at [167, 345] on div "Pallet count * 12 Est. Linear Ft * 27" at bounding box center [194, 342] width 362 height 36
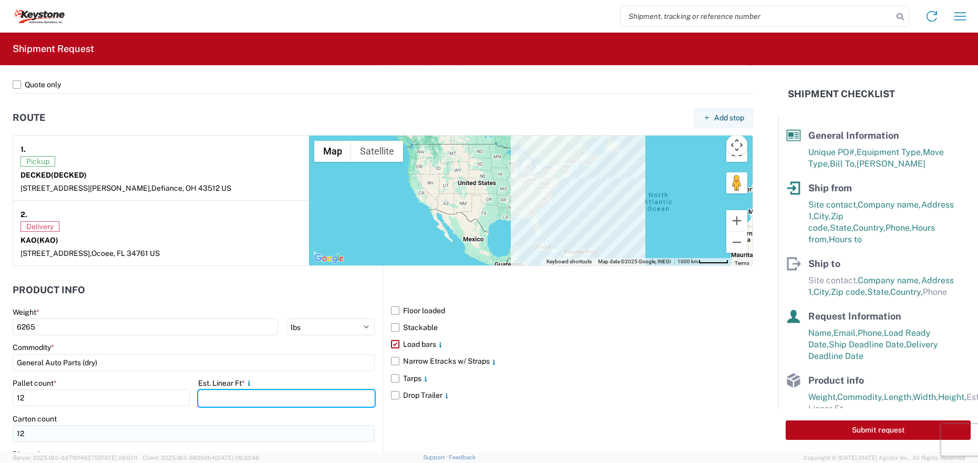
scroll to position [874, 0]
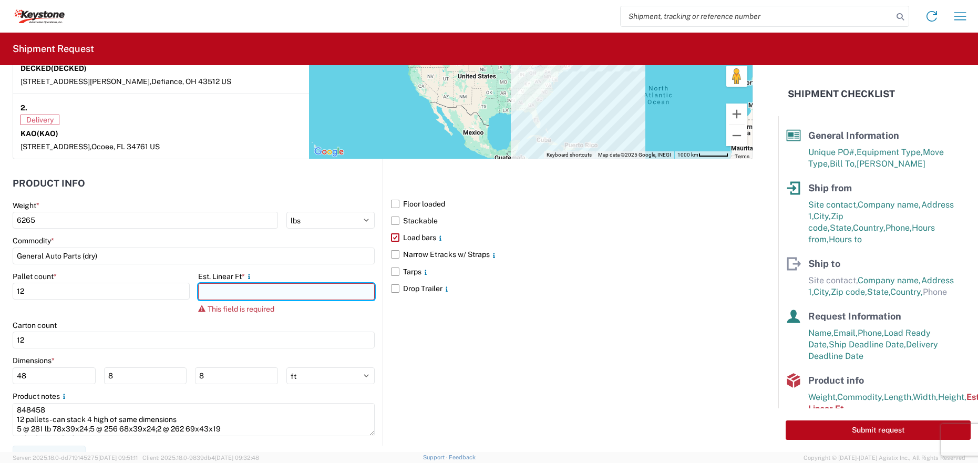
click at [209, 296] on input "number" at bounding box center [286, 291] width 177 height 17
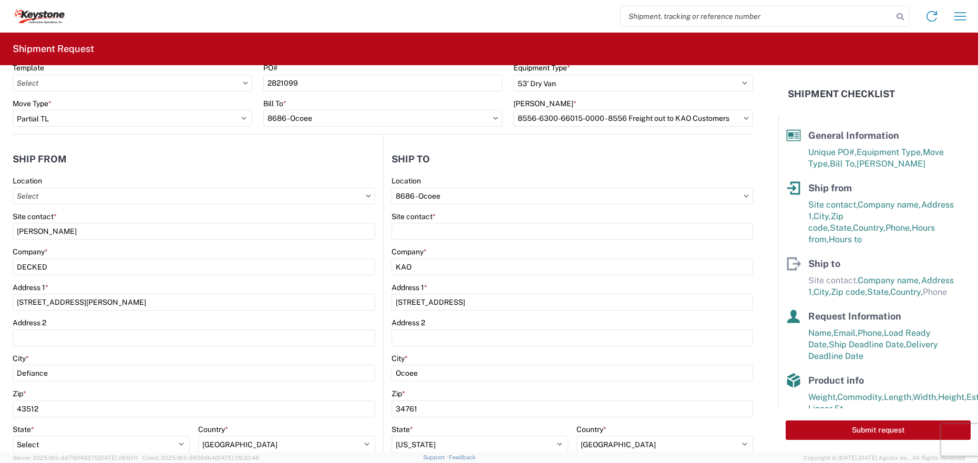
scroll to position [0, 0]
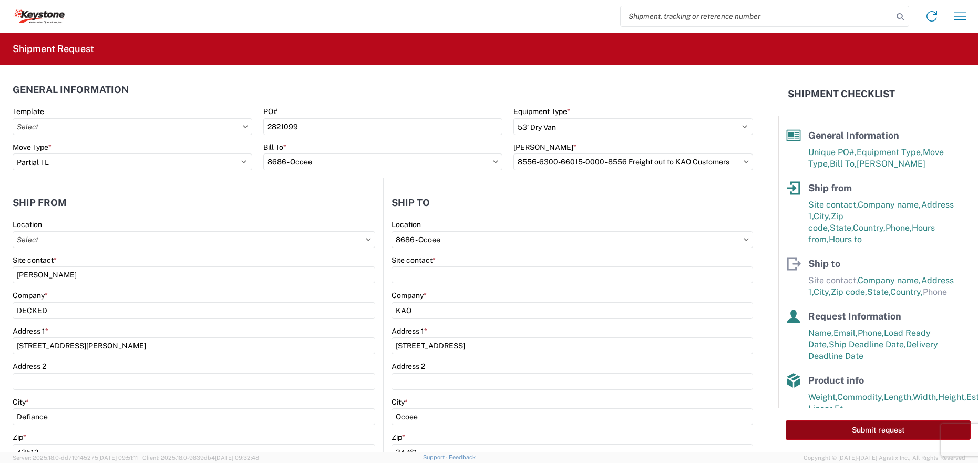
type input "18"
click at [841, 427] on button "Submit request" at bounding box center [877, 429] width 185 height 19
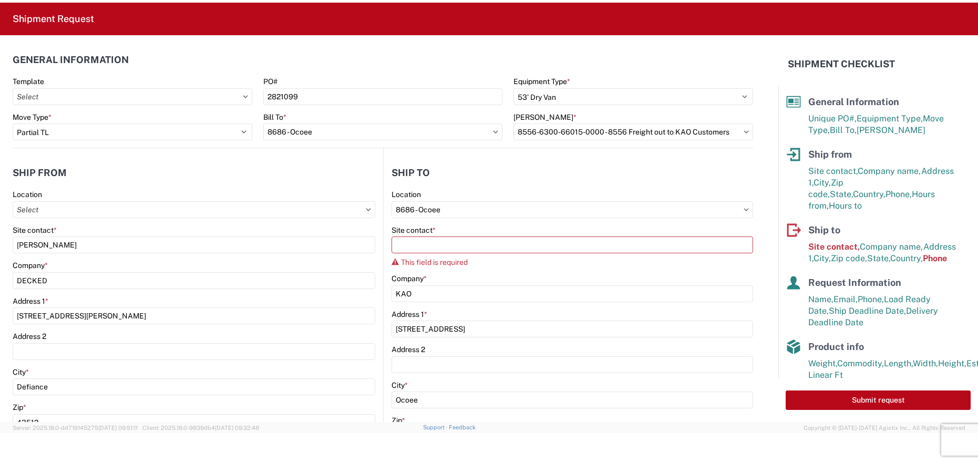
scroll to position [30, 0]
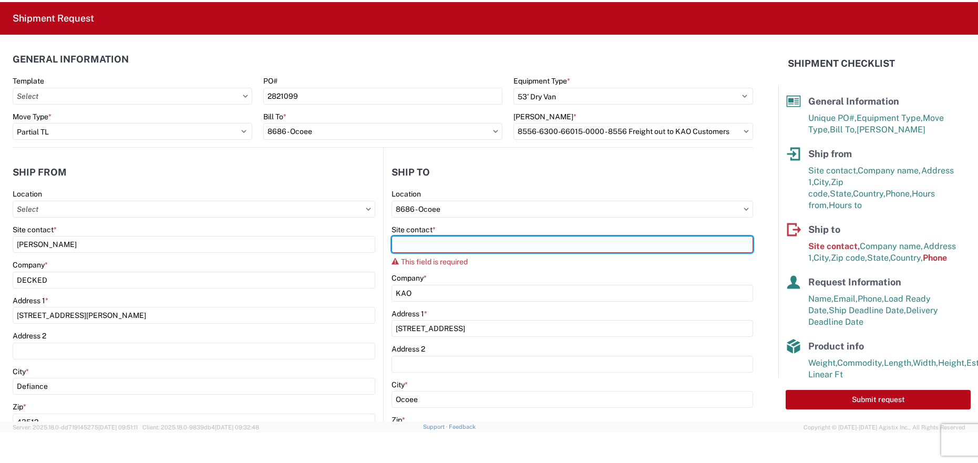
click at [423, 247] on input "Site contact *" at bounding box center [572, 244] width 362 height 17
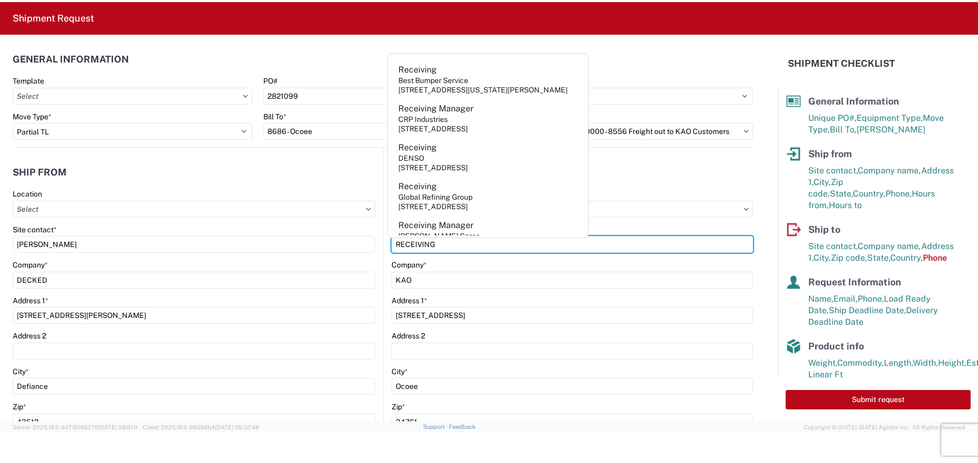
type input "RECEIVING"
click at [631, 263] on div "Company *" at bounding box center [572, 264] width 362 height 9
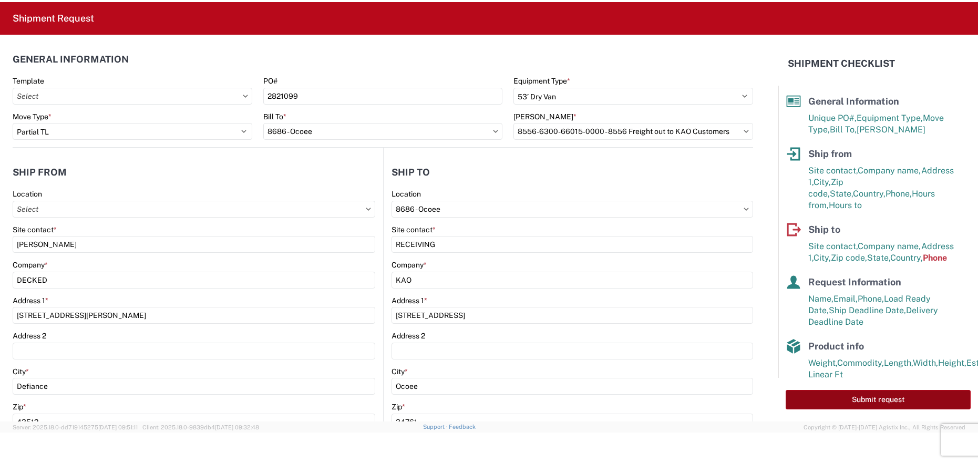
click at [846, 397] on button "Submit request" at bounding box center [877, 399] width 185 height 19
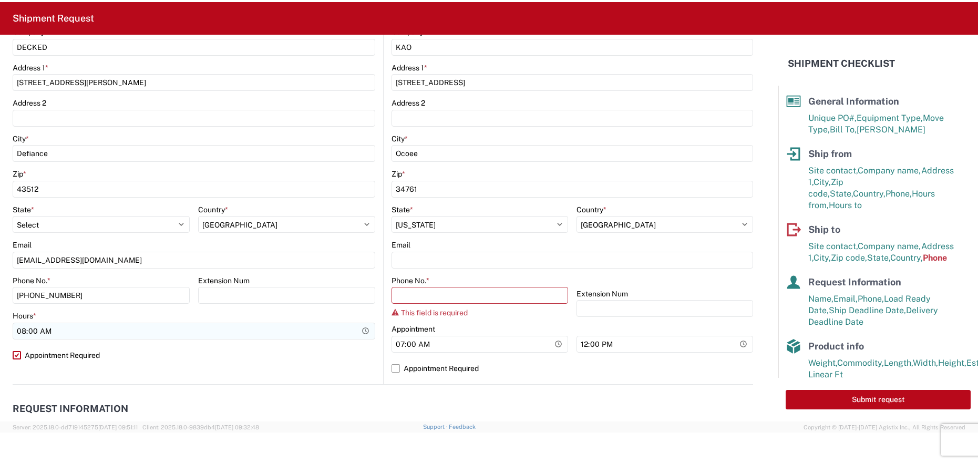
scroll to position [368, 0]
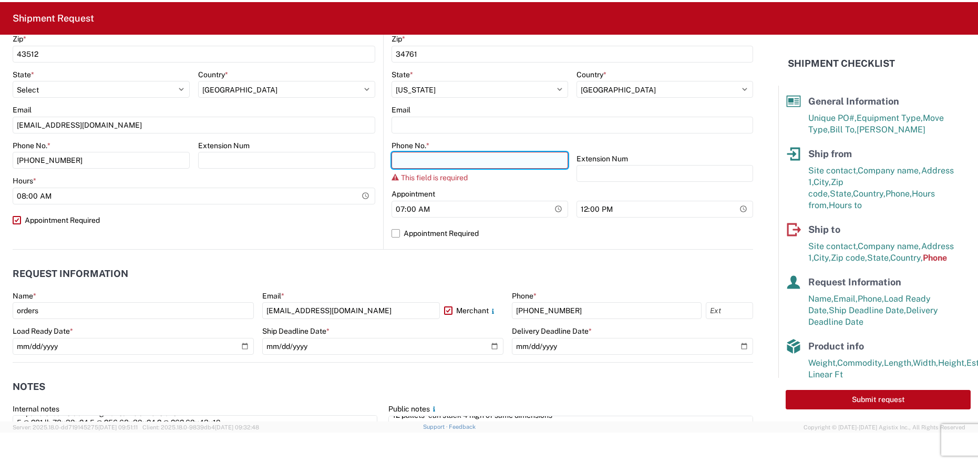
click at [439, 156] on input "Phone No. *" at bounding box center [479, 160] width 177 height 17
click at [438, 164] on input "Phone No. *" at bounding box center [479, 160] width 177 height 17
paste input "[PHONE_NUMBER]"
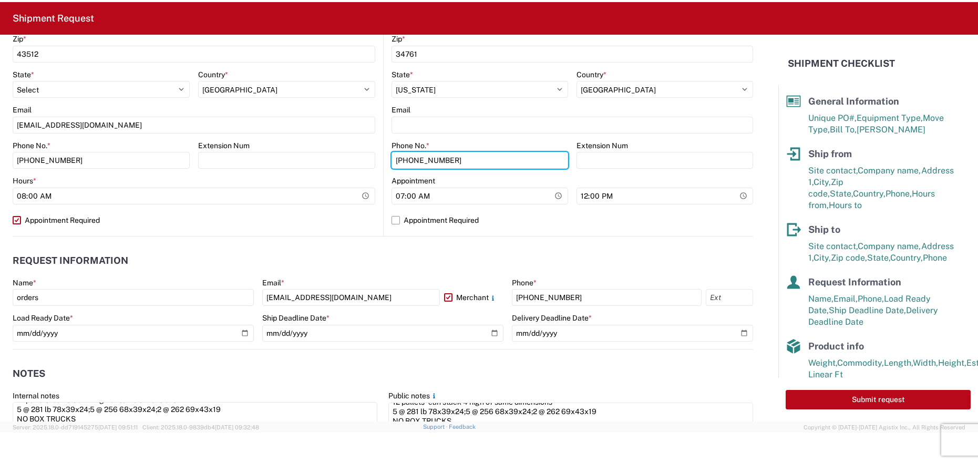
type input "[PHONE_NUMBER]"
click at [421, 249] on header "Request Information" at bounding box center [383, 261] width 740 height 24
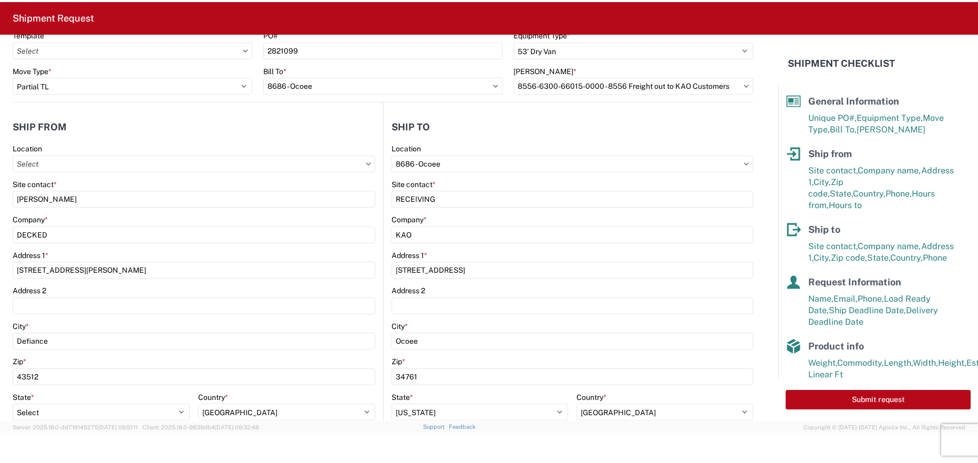
scroll to position [0, 0]
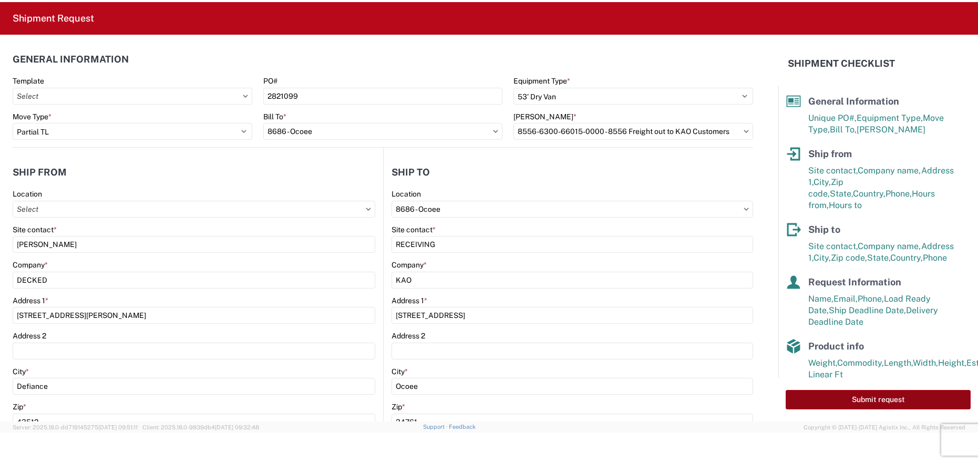
click at [898, 397] on button "Submit request" at bounding box center [877, 399] width 185 height 19
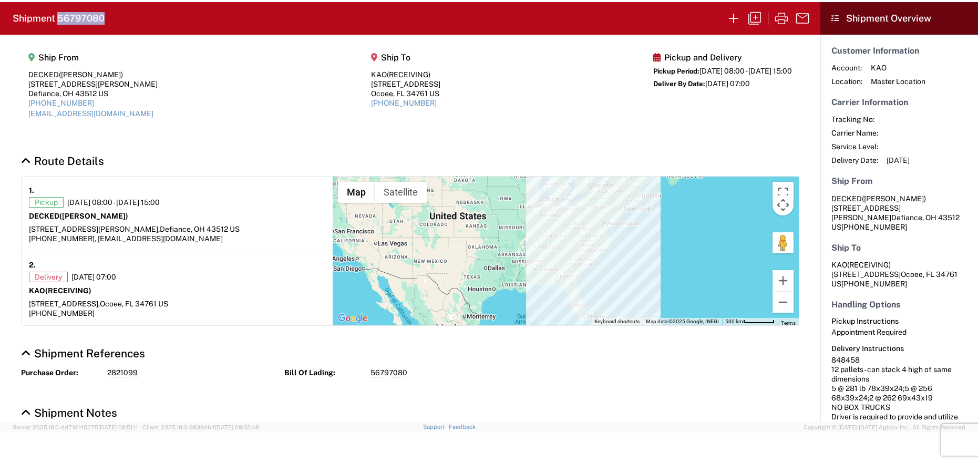
drag, startPoint x: 146, startPoint y: 17, endPoint x: 59, endPoint y: 16, distance: 86.7
click at [59, 16] on agx-form-header "Shipment 56797080" at bounding box center [410, 18] width 820 height 33
copy h2 "56797080"
